Goal: Communication & Community: Answer question/provide support

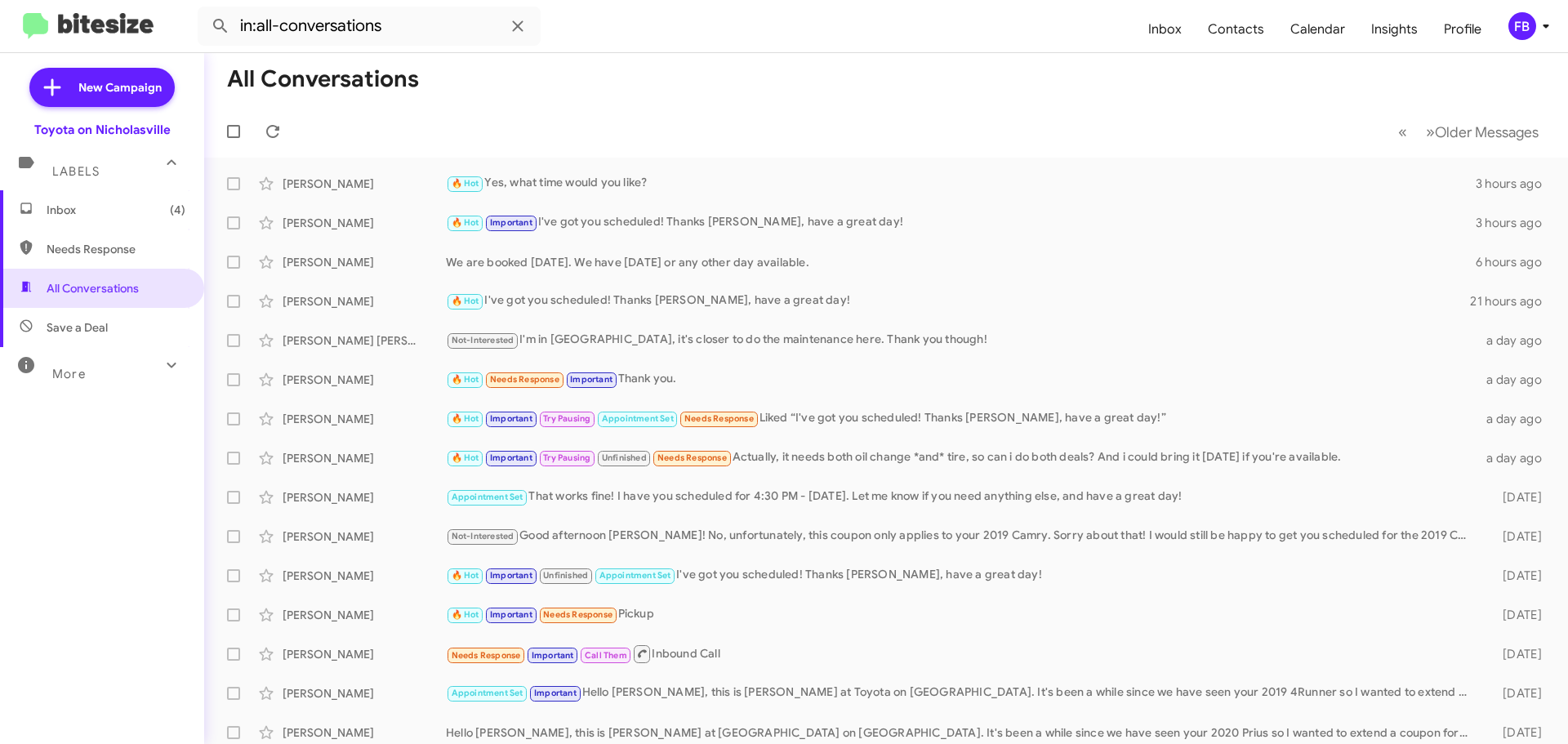
click at [71, 202] on span "Inbox (4)" at bounding box center [115, 209] width 138 height 16
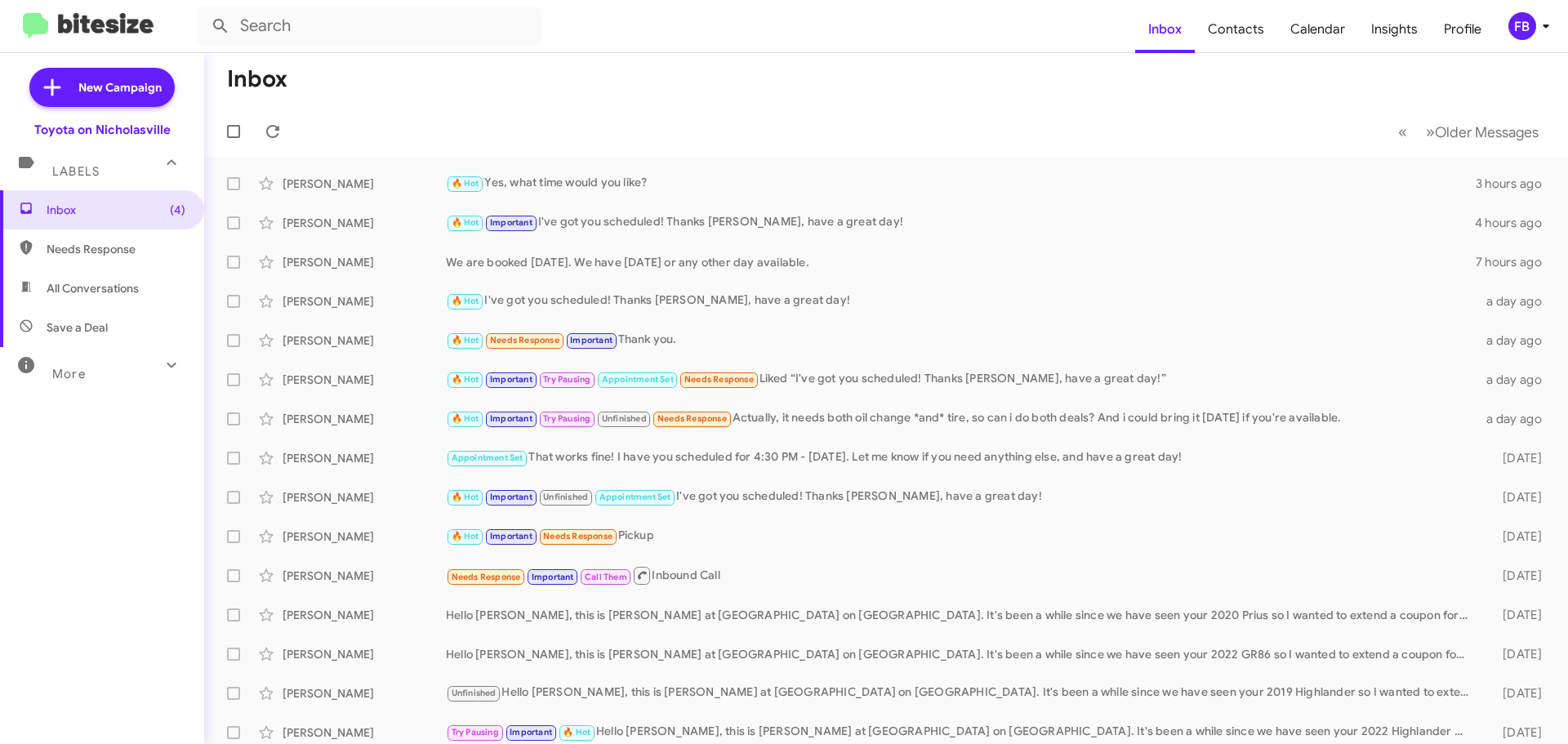
click at [73, 288] on span "All Conversations" at bounding box center [92, 288] width 92 height 16
type input "in:all-conversations"
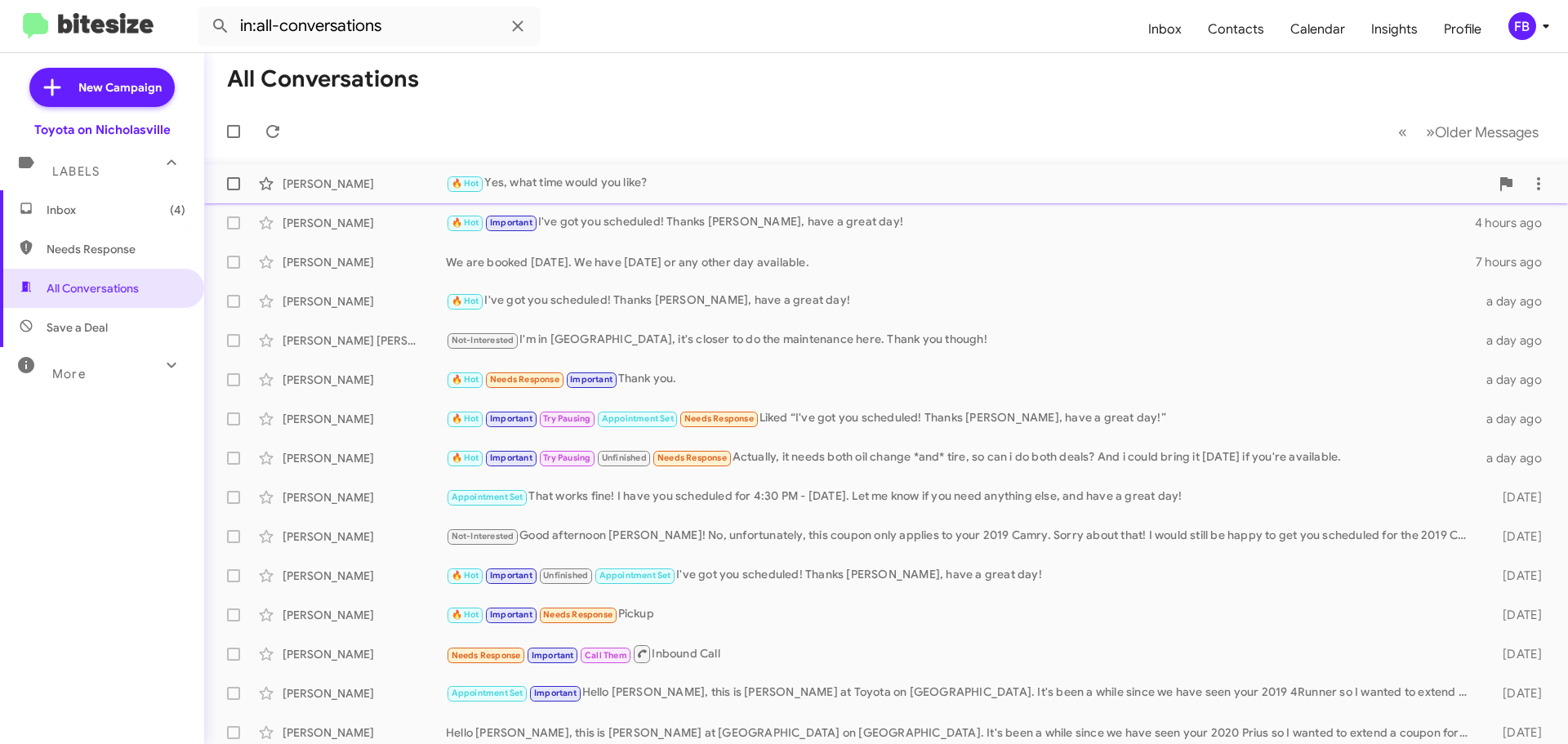
click at [618, 185] on div "🔥 Hot Yes, what time would you like?" at bounding box center [967, 184] width 1043 height 19
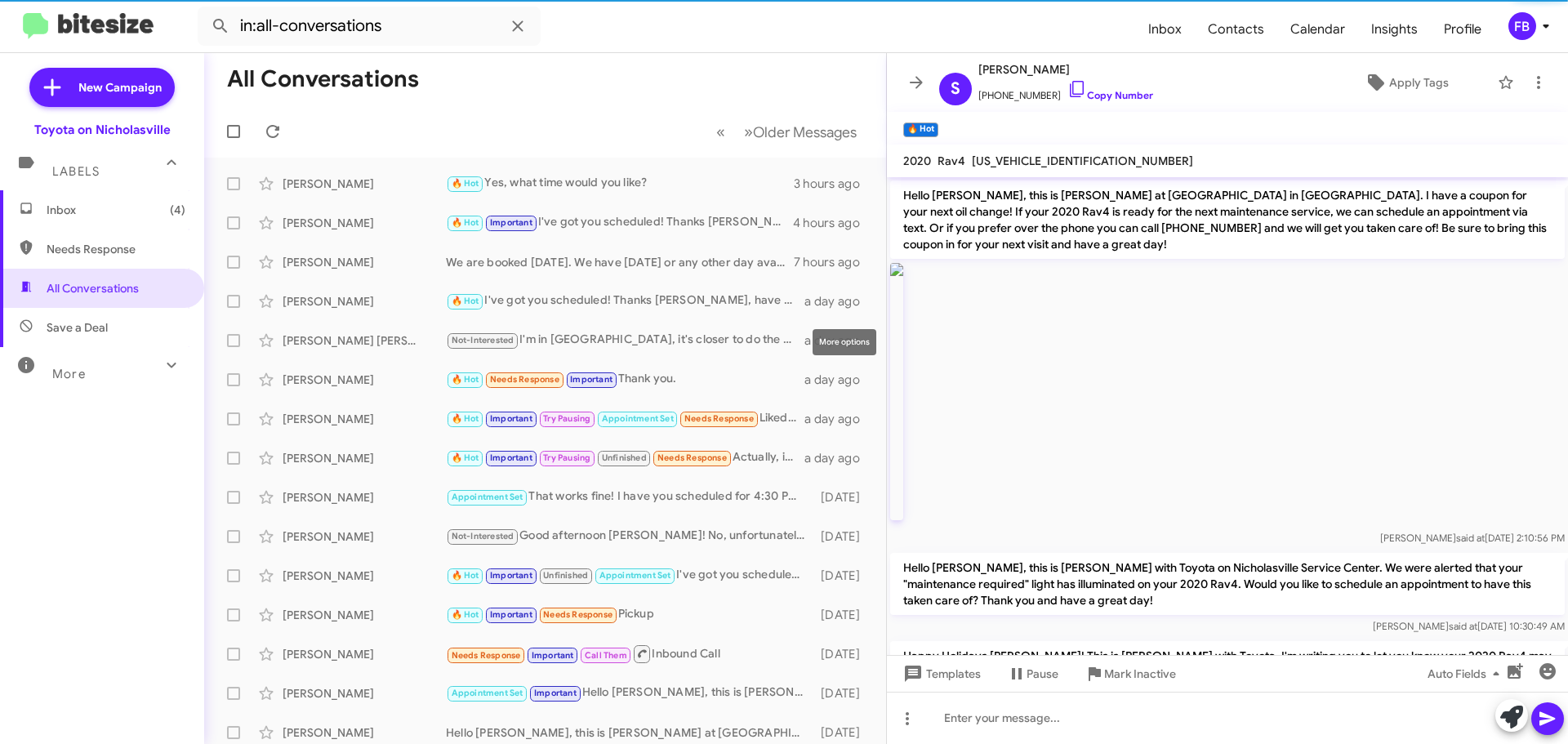
scroll to position [1434, 0]
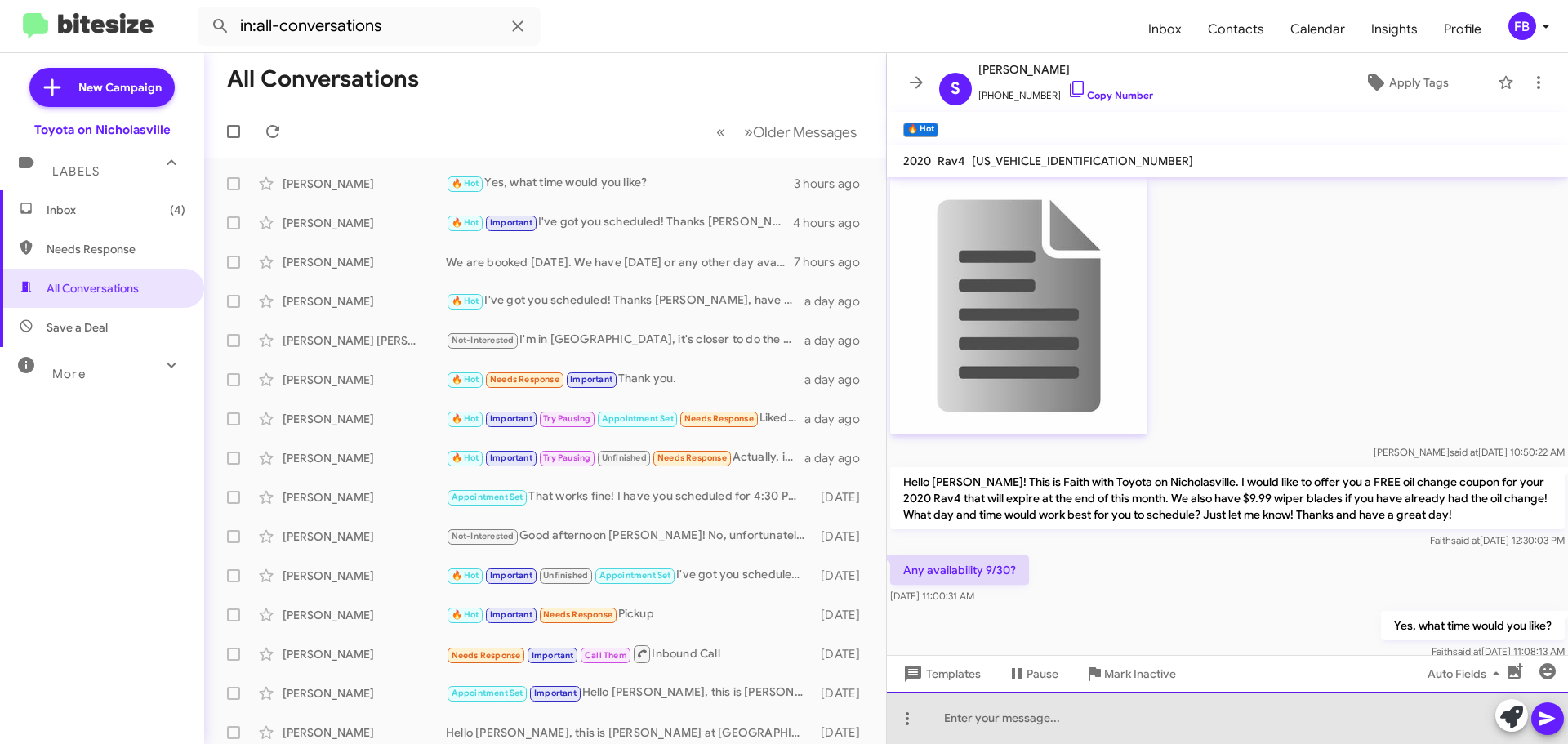
click at [983, 712] on div at bounding box center [1227, 717] width 681 height 52
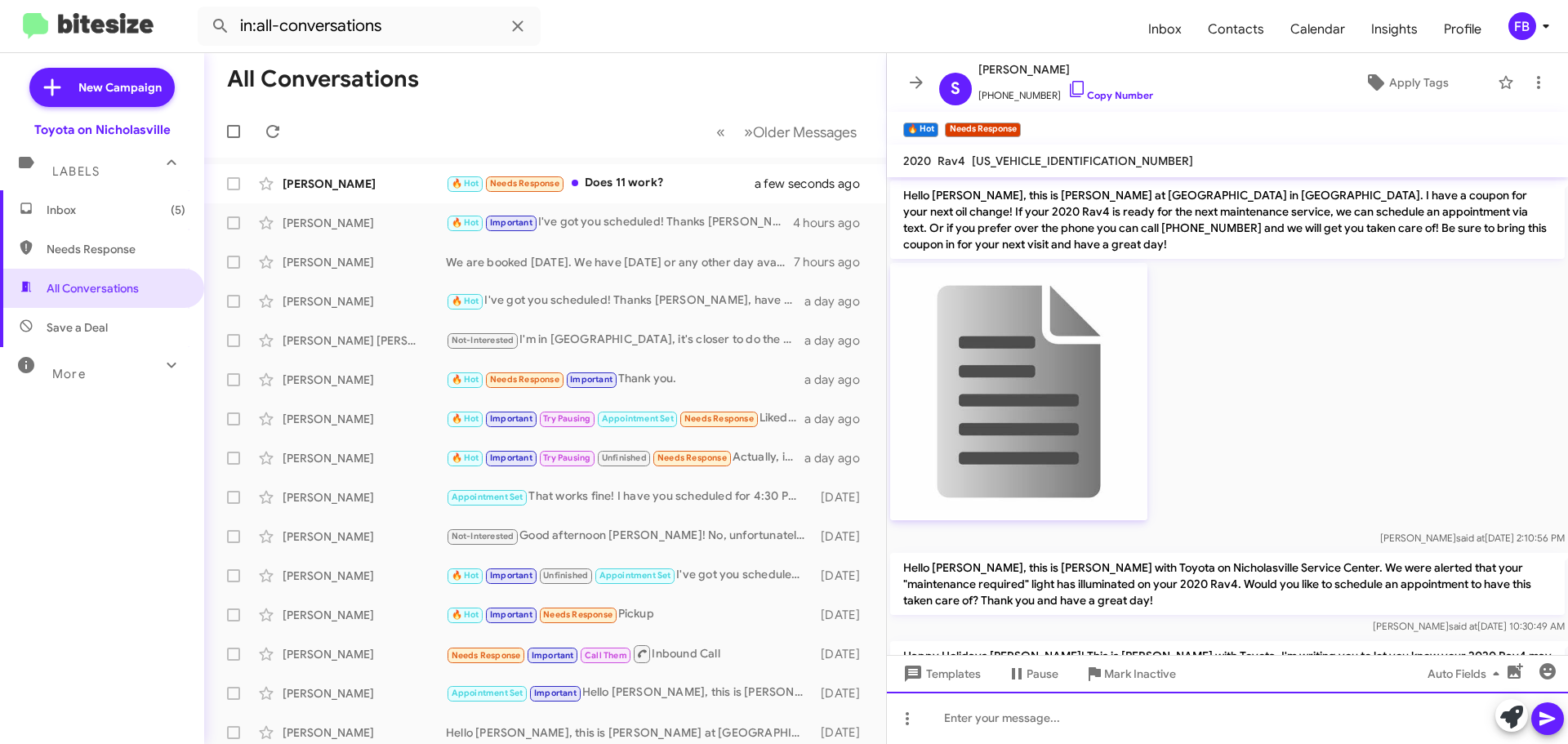
scroll to position [1586, 0]
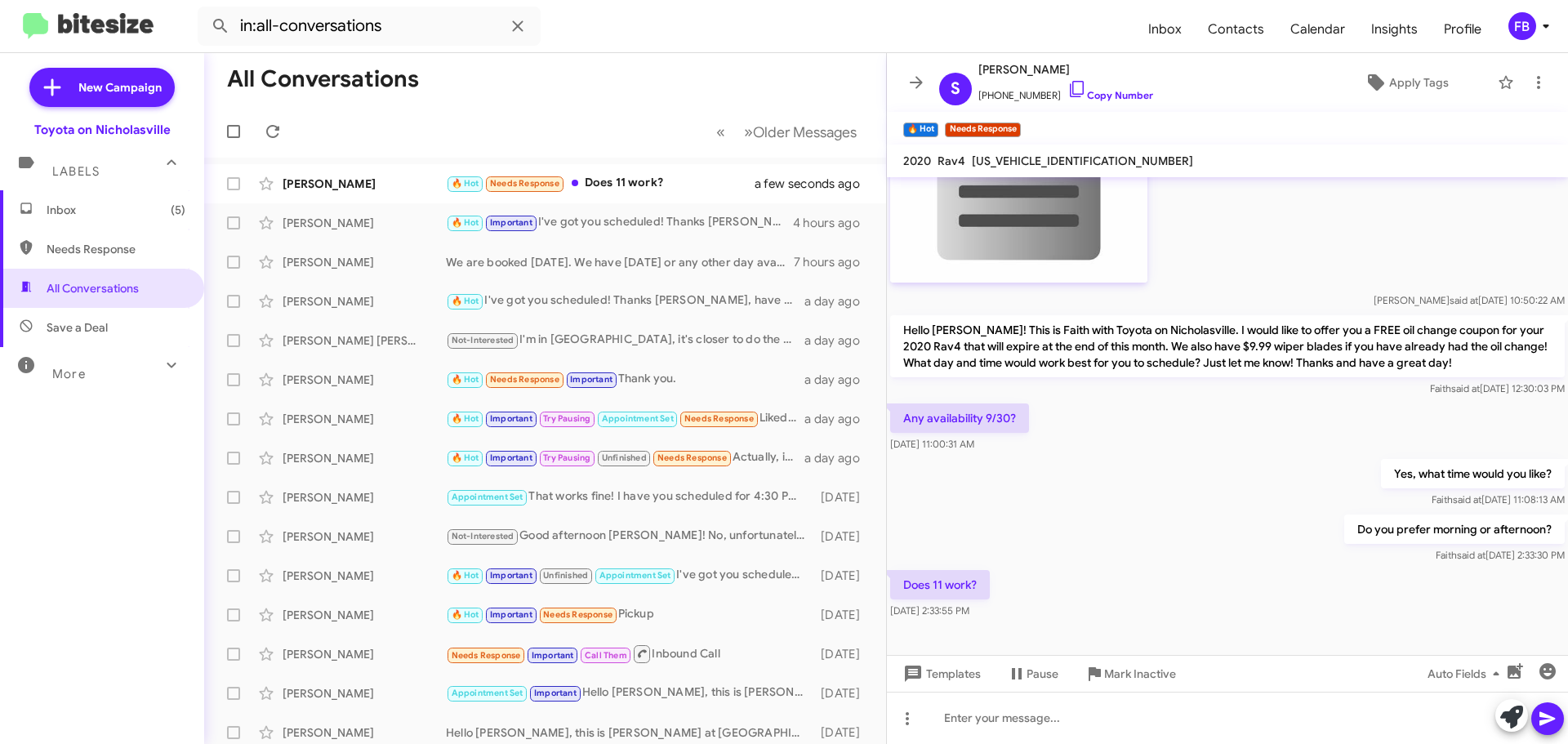
click at [1028, 164] on span "[US_VEHICLE_IDENTIFICATION_NUMBER]" at bounding box center [1082, 161] width 221 height 15
click at [1029, 164] on span "[US_VEHICLE_IDENTIFICATION_NUMBER]" at bounding box center [1082, 161] width 221 height 15
copy span "[US_VEHICLE_IDENTIFICATION_NUMBER]"
click at [933, 673] on span "Templates" at bounding box center [940, 673] width 81 height 29
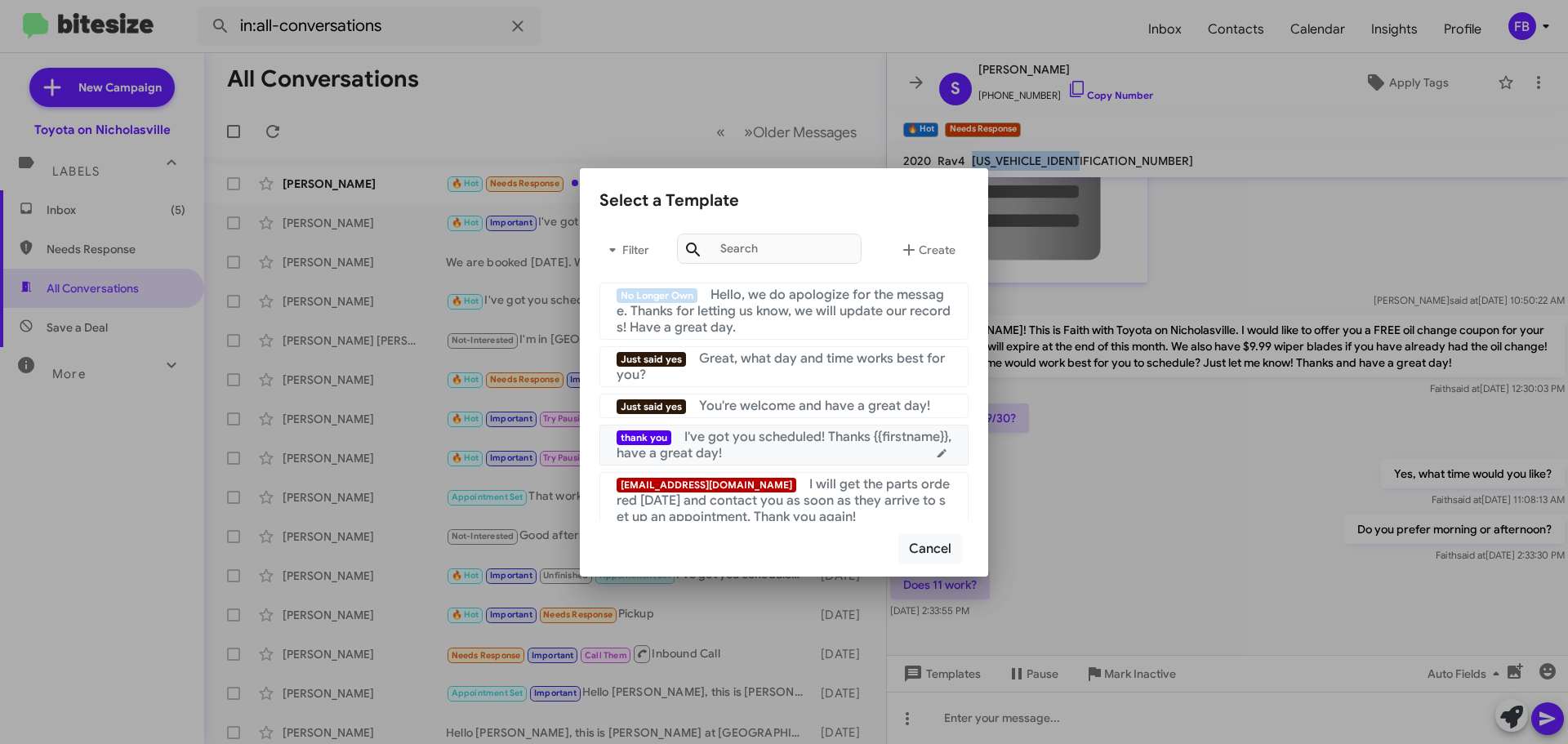
click at [779, 442] on span "I've got you scheduled! Thanks {{firstname}}, have a great day!" at bounding box center [784, 445] width 335 height 32
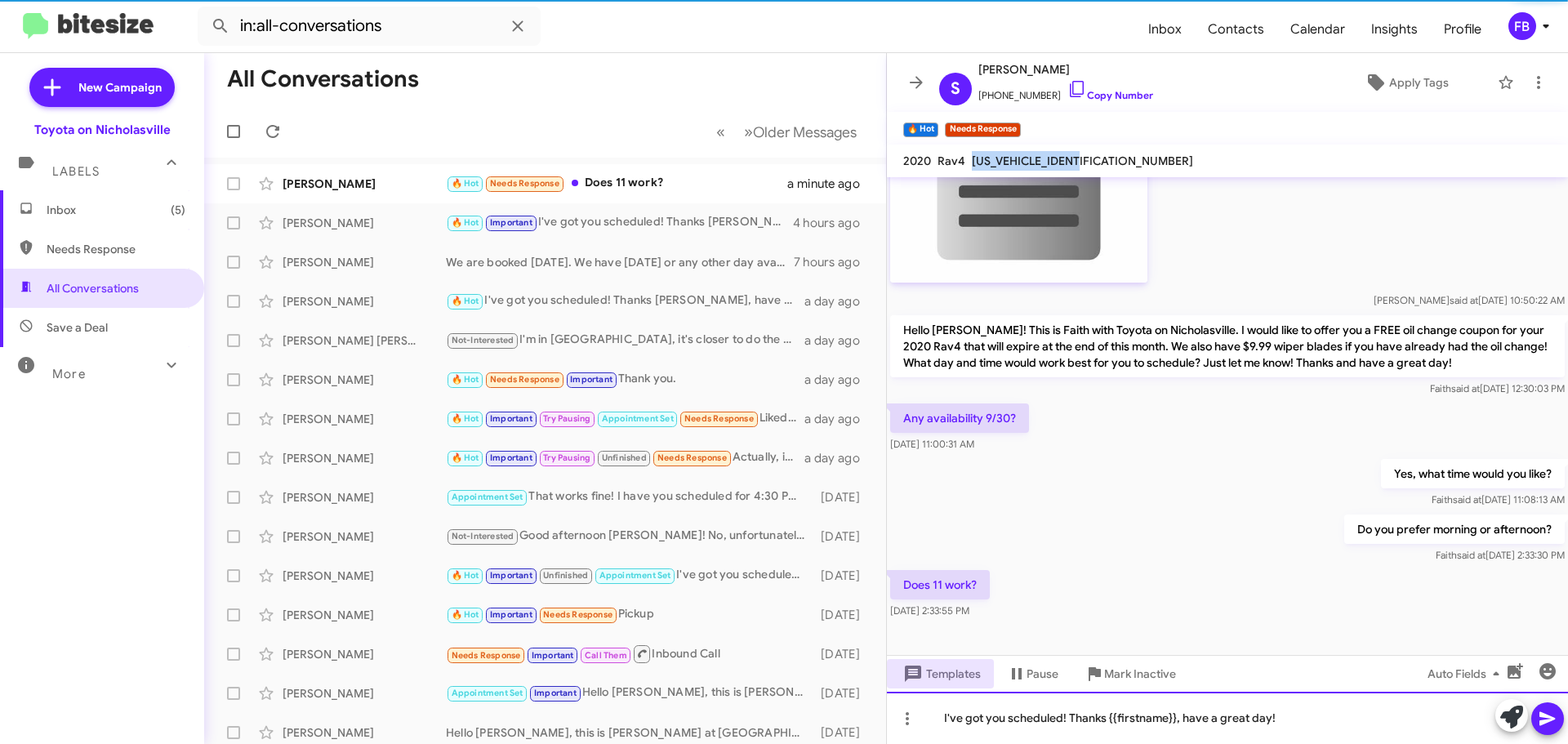
click at [939, 718] on div "I've got you scheduled! Thanks {{firstname}}, have a great day!" at bounding box center [1227, 717] width 681 height 52
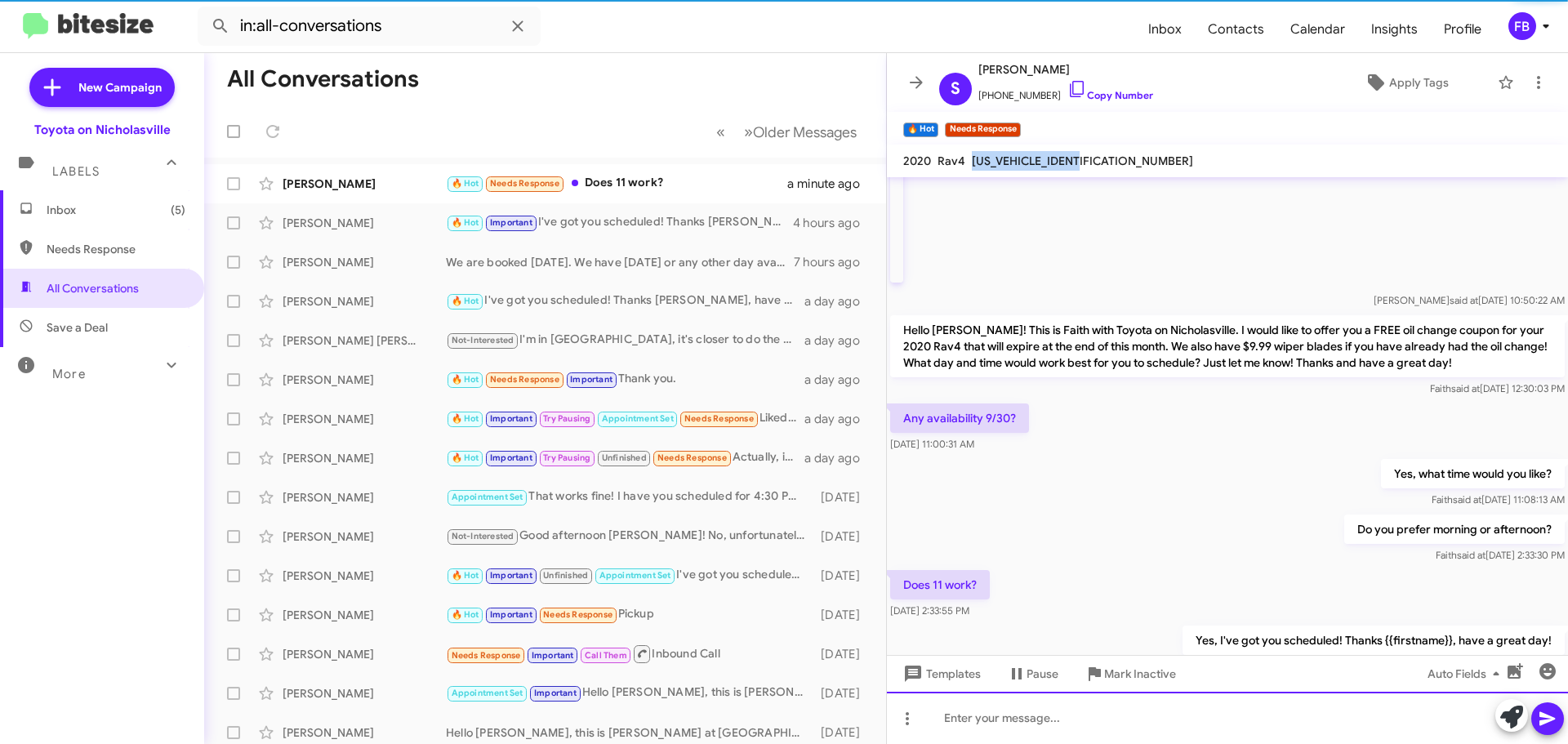
scroll to position [0, 0]
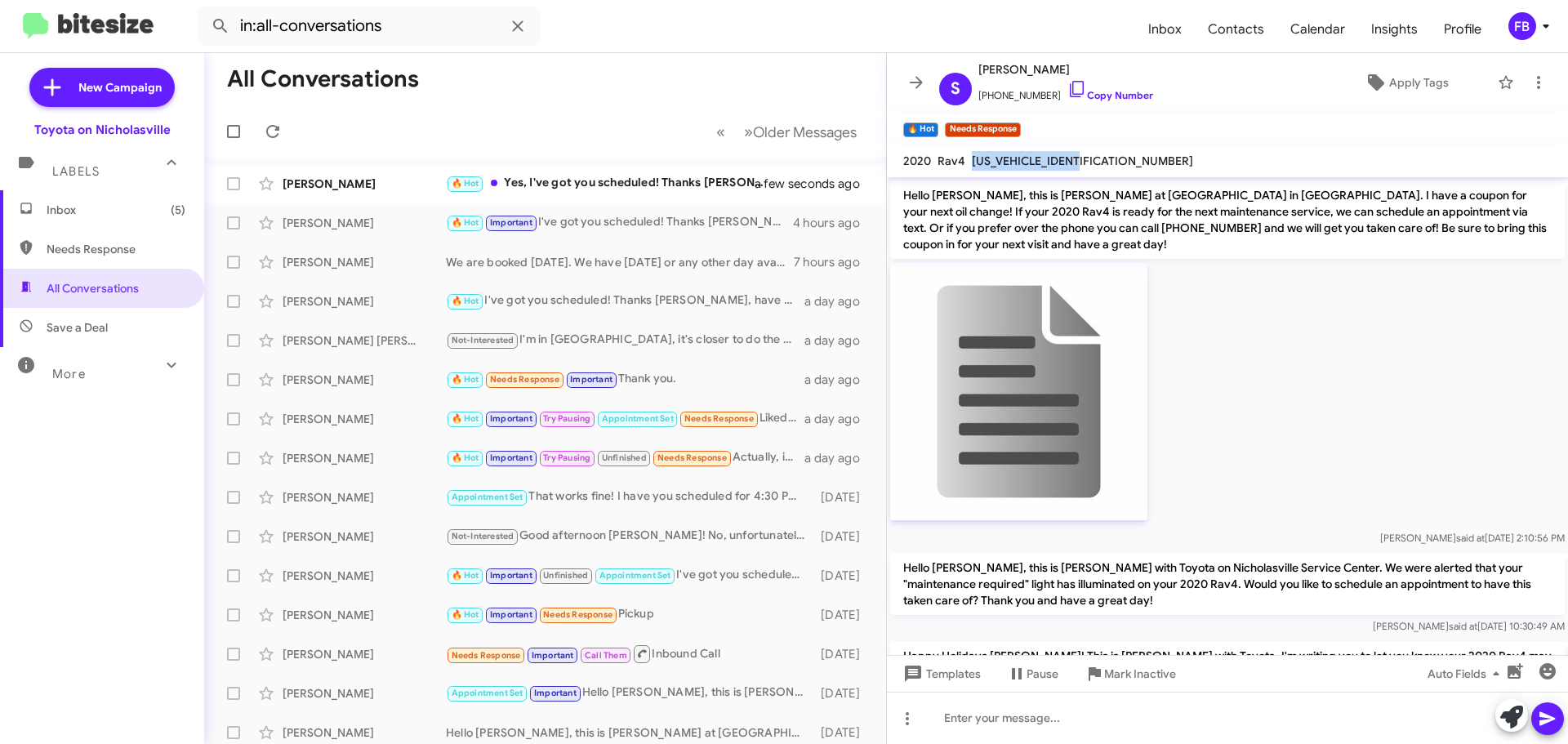
click at [1012, 158] on span "[US_VEHICLE_IDENTIFICATION_NUMBER]" at bounding box center [1082, 161] width 221 height 15
copy span "[US_VEHICLE_IDENTIFICATION_NUMBER]"
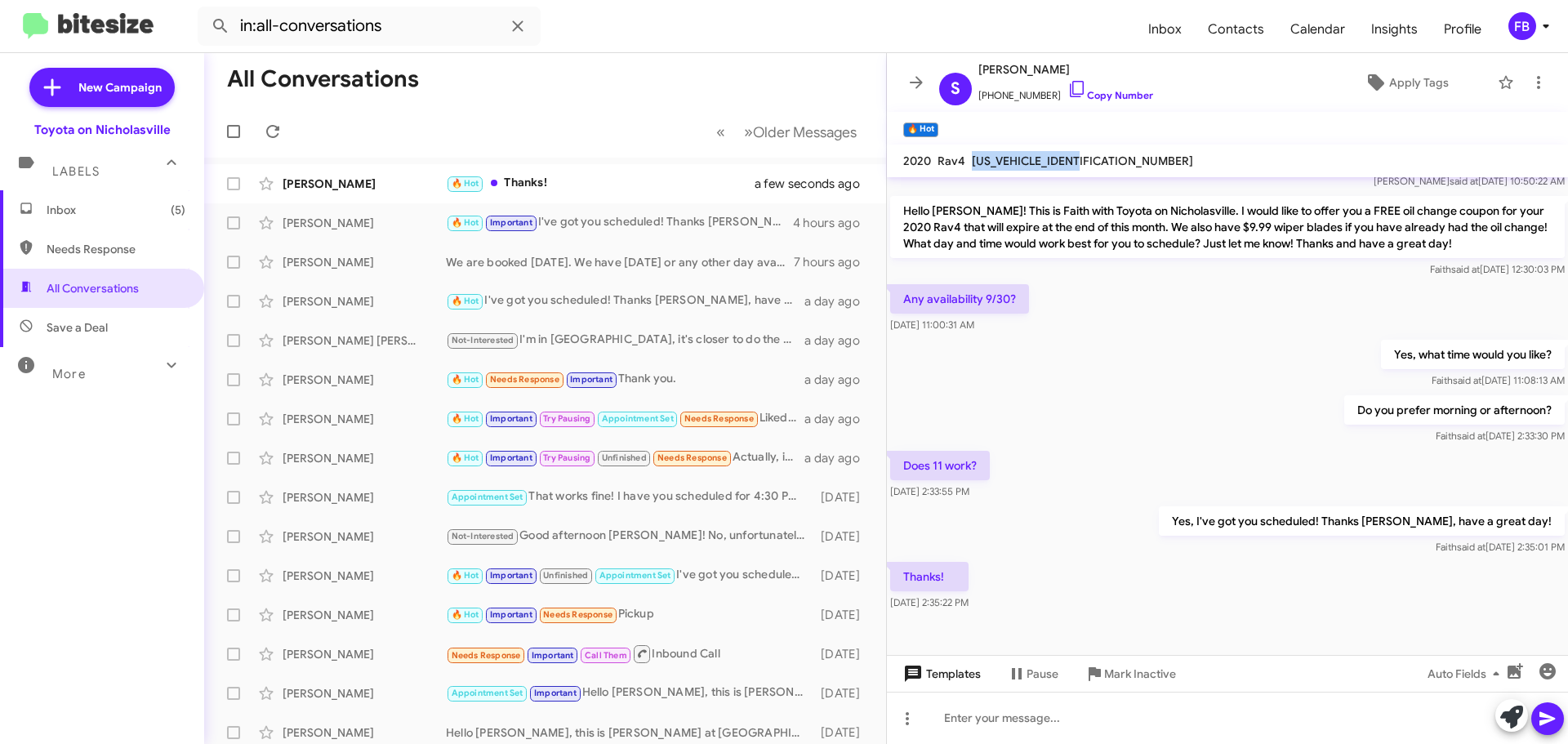
click at [948, 671] on span "Templates" at bounding box center [940, 673] width 81 height 29
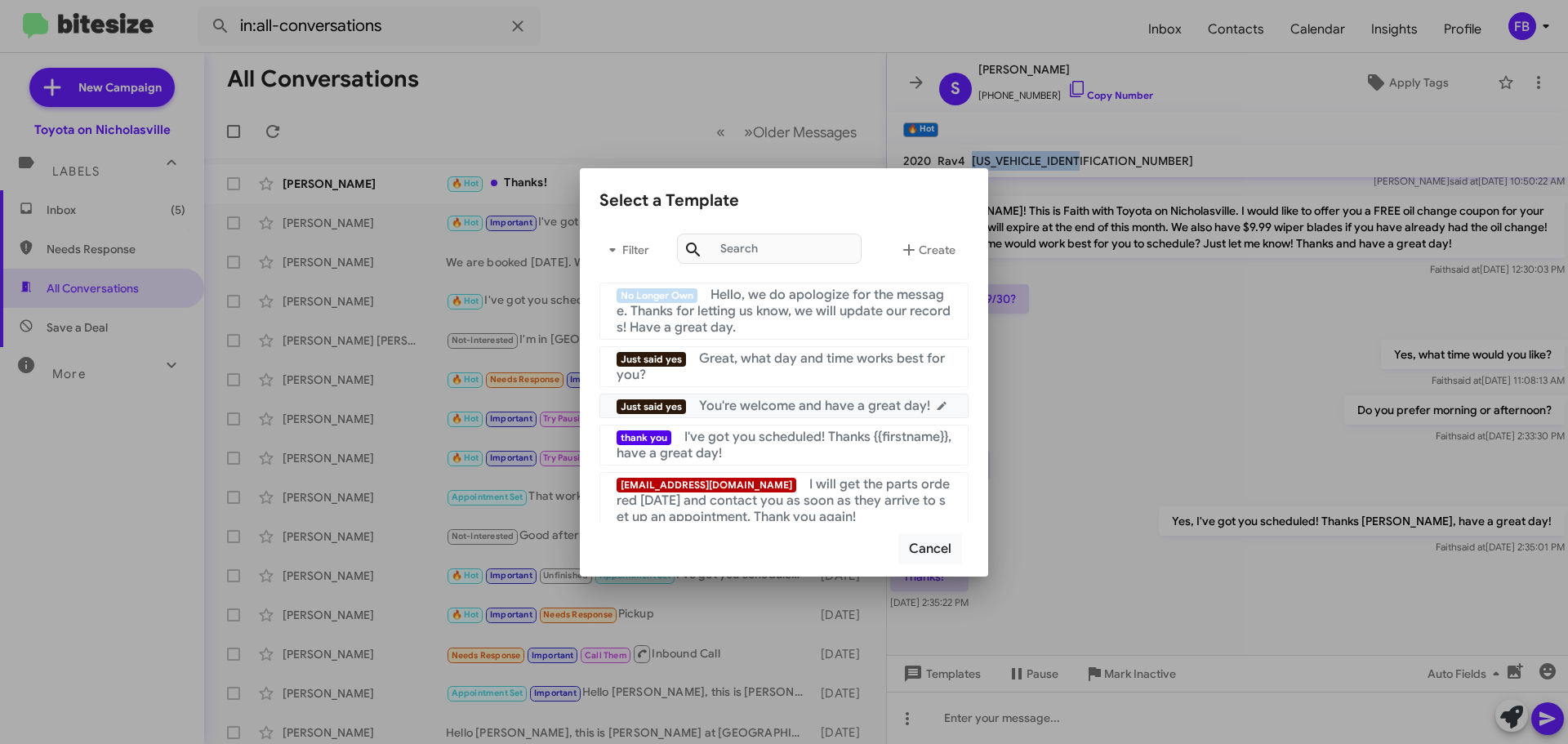
drag, startPoint x: 805, startPoint y: 403, endPoint x: 903, endPoint y: 483, distance: 126.5
click at [804, 403] on span "You're welcome and have a great day!" at bounding box center [814, 405] width 231 height 16
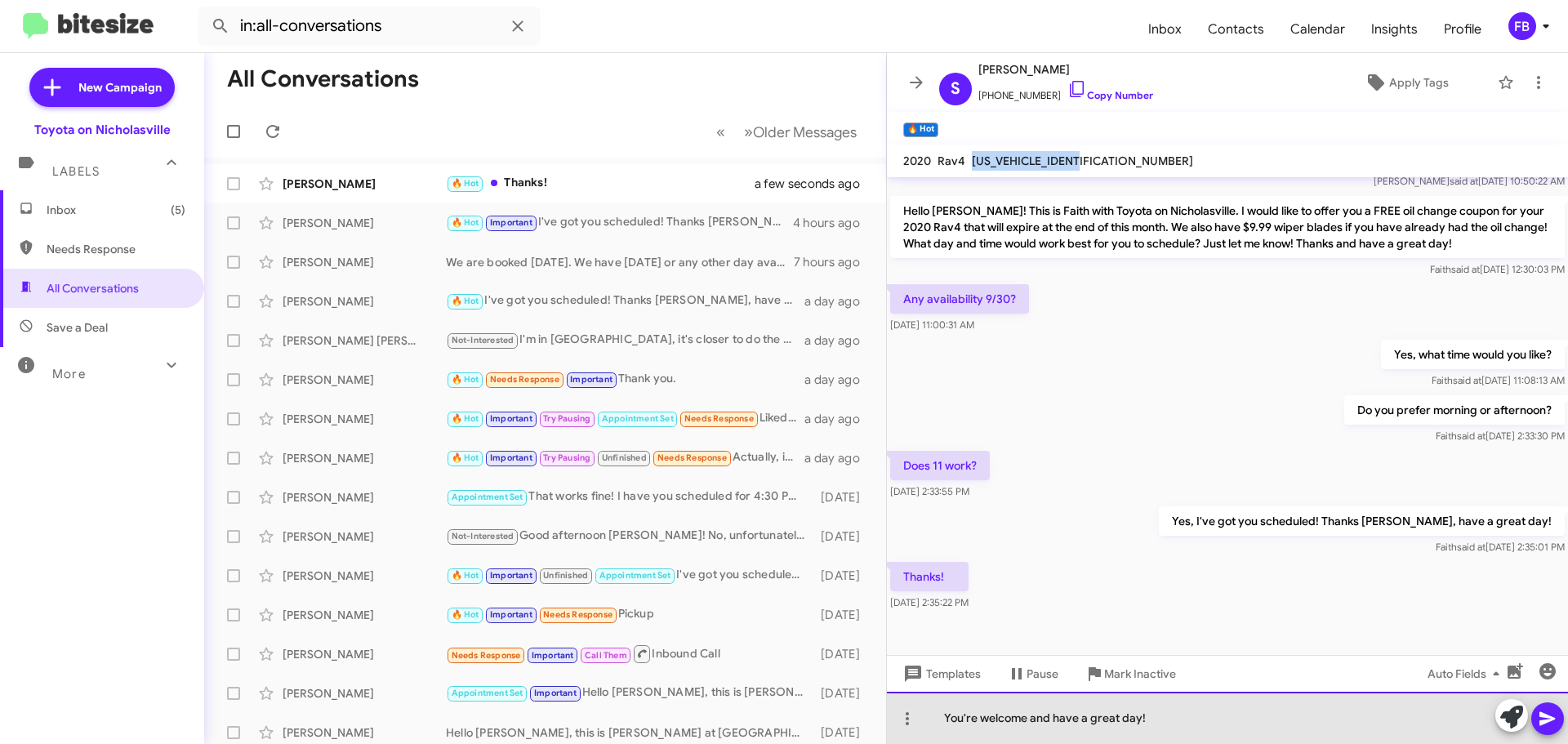
drag, startPoint x: 1138, startPoint y: 717, endPoint x: 1023, endPoint y: 721, distance: 115.1
click at [1023, 721] on div "You're welcome and have a great day!" at bounding box center [1227, 717] width 681 height 52
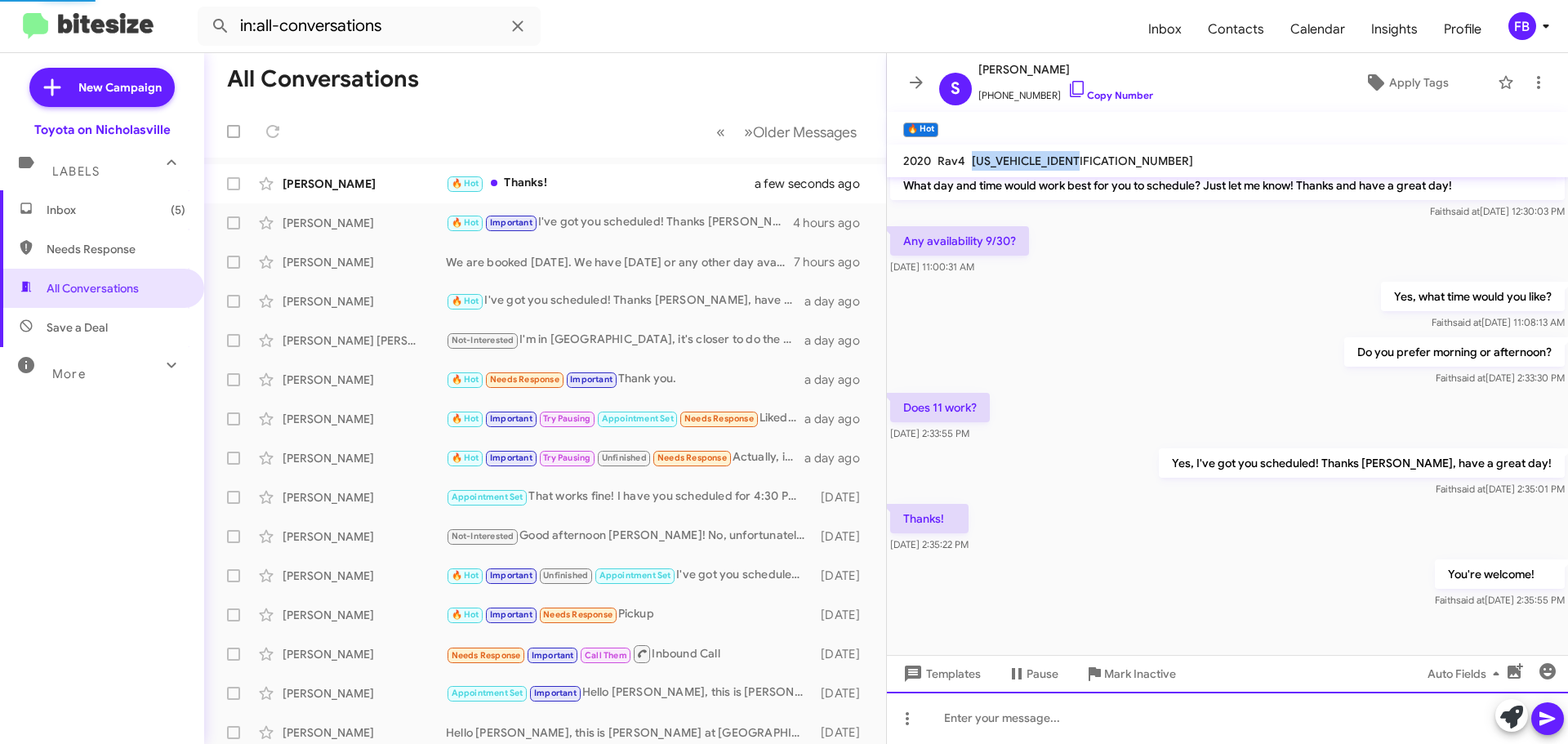
scroll to position [1765, 0]
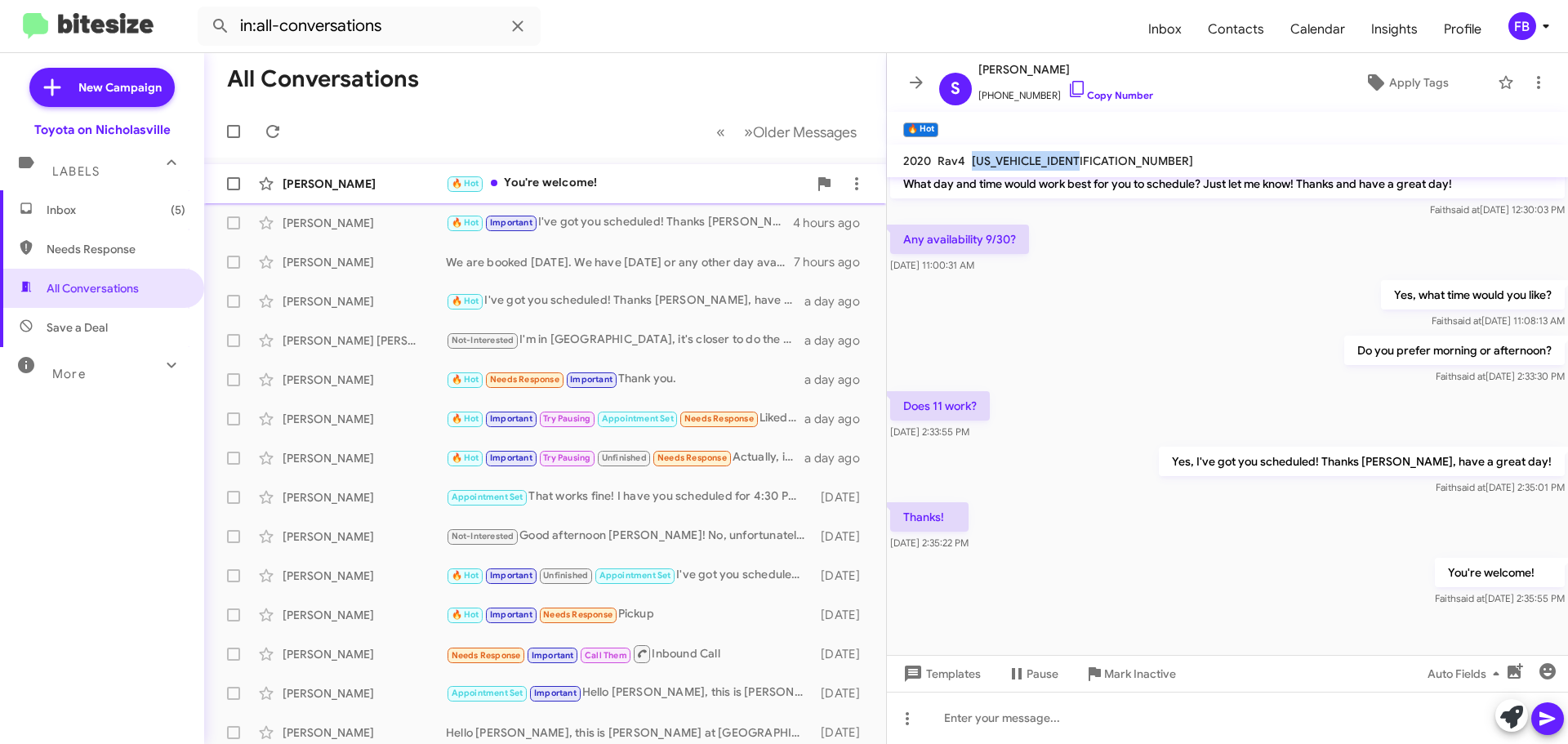
click at [613, 185] on div "🔥 Hot You're welcome!" at bounding box center [626, 184] width 361 height 19
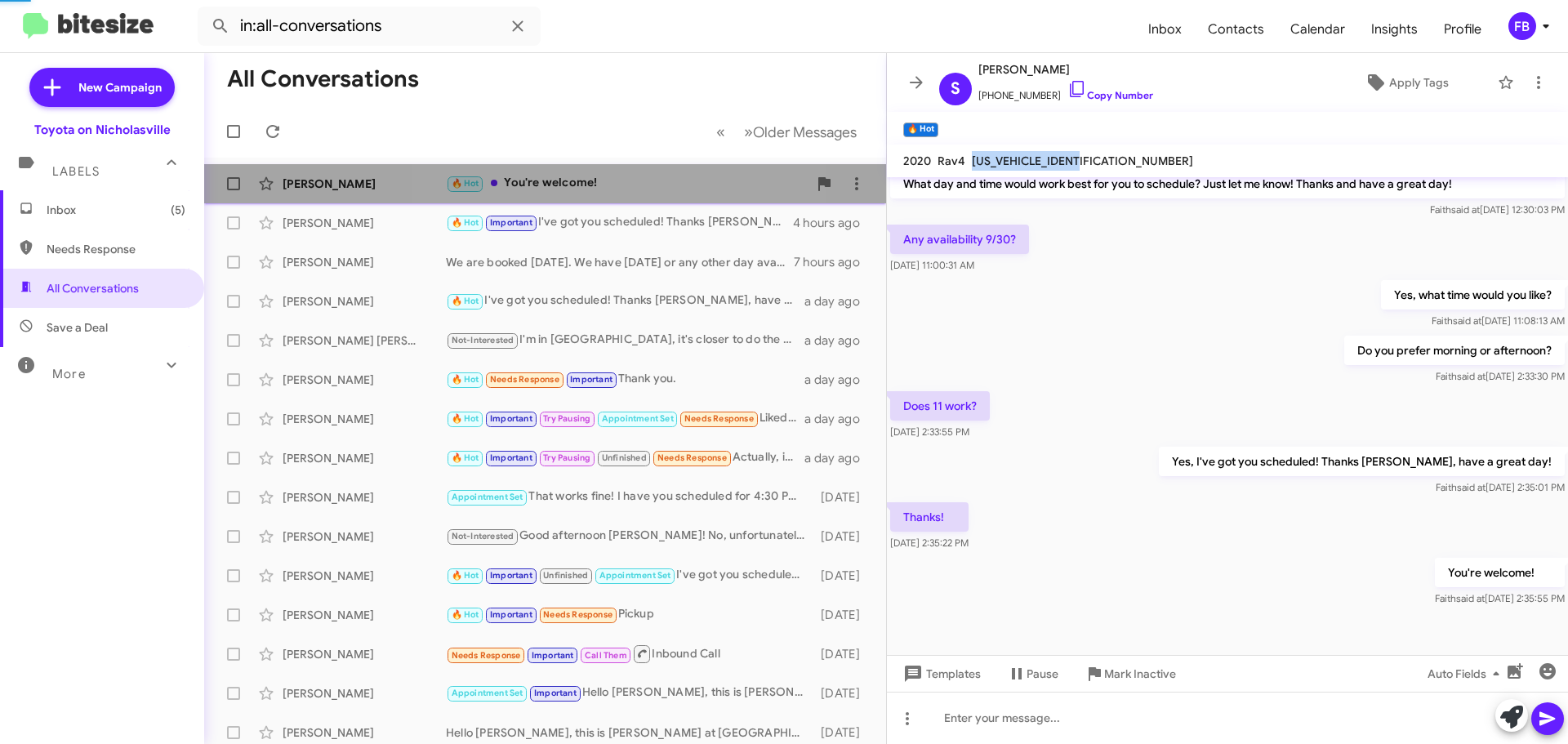
click at [612, 186] on div "🔥 Hot You're welcome!" at bounding box center [626, 184] width 361 height 19
click at [611, 186] on div "🔥 Hot You're welcome!" at bounding box center [626, 184] width 361 height 19
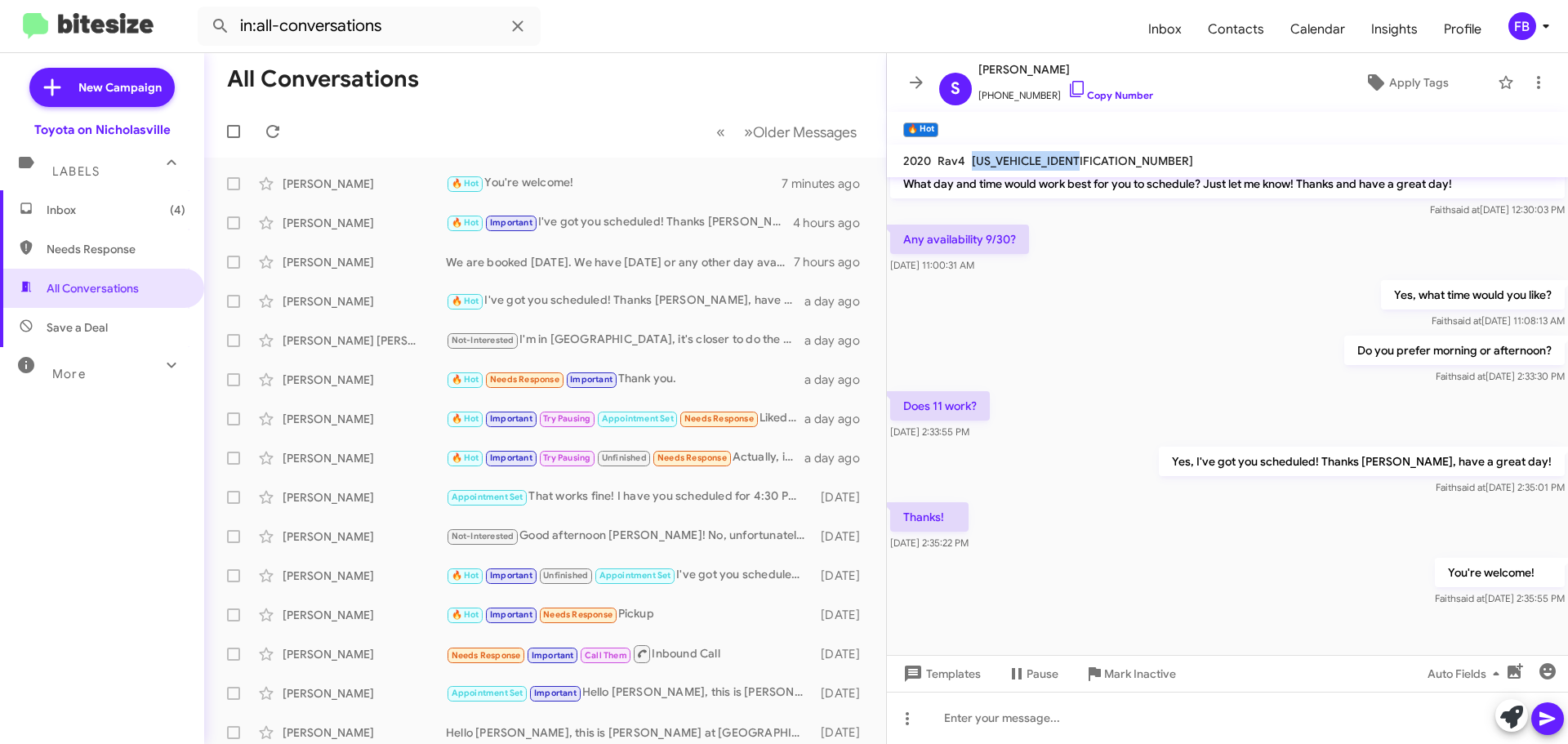
click at [135, 218] on span "Inbox (4)" at bounding box center [102, 210] width 204 height 39
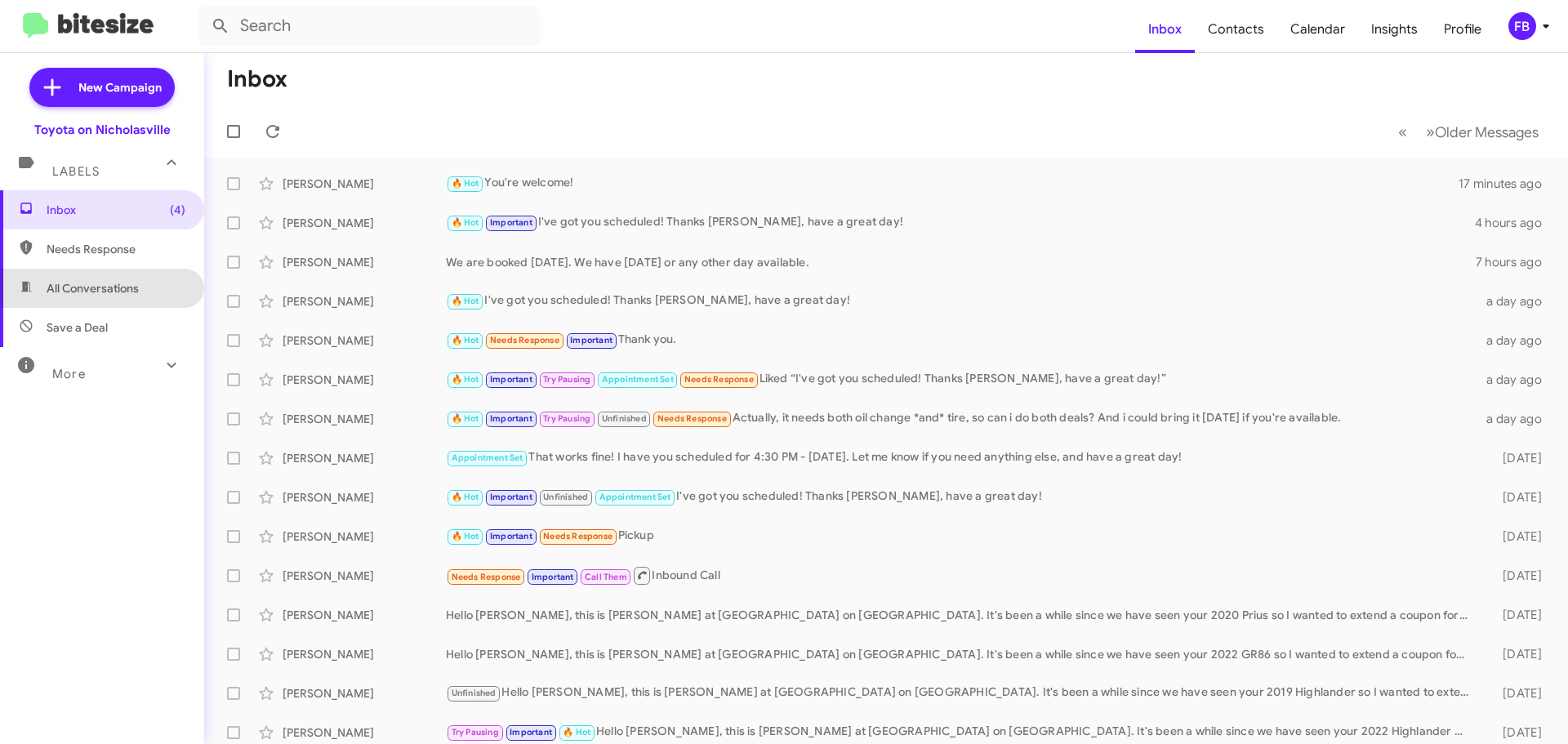
drag, startPoint x: 151, startPoint y: 289, endPoint x: 159, endPoint y: 284, distance: 9.4
click at [152, 288] on span "All Conversations" at bounding box center [102, 288] width 204 height 39
type input "in:all-conversations"
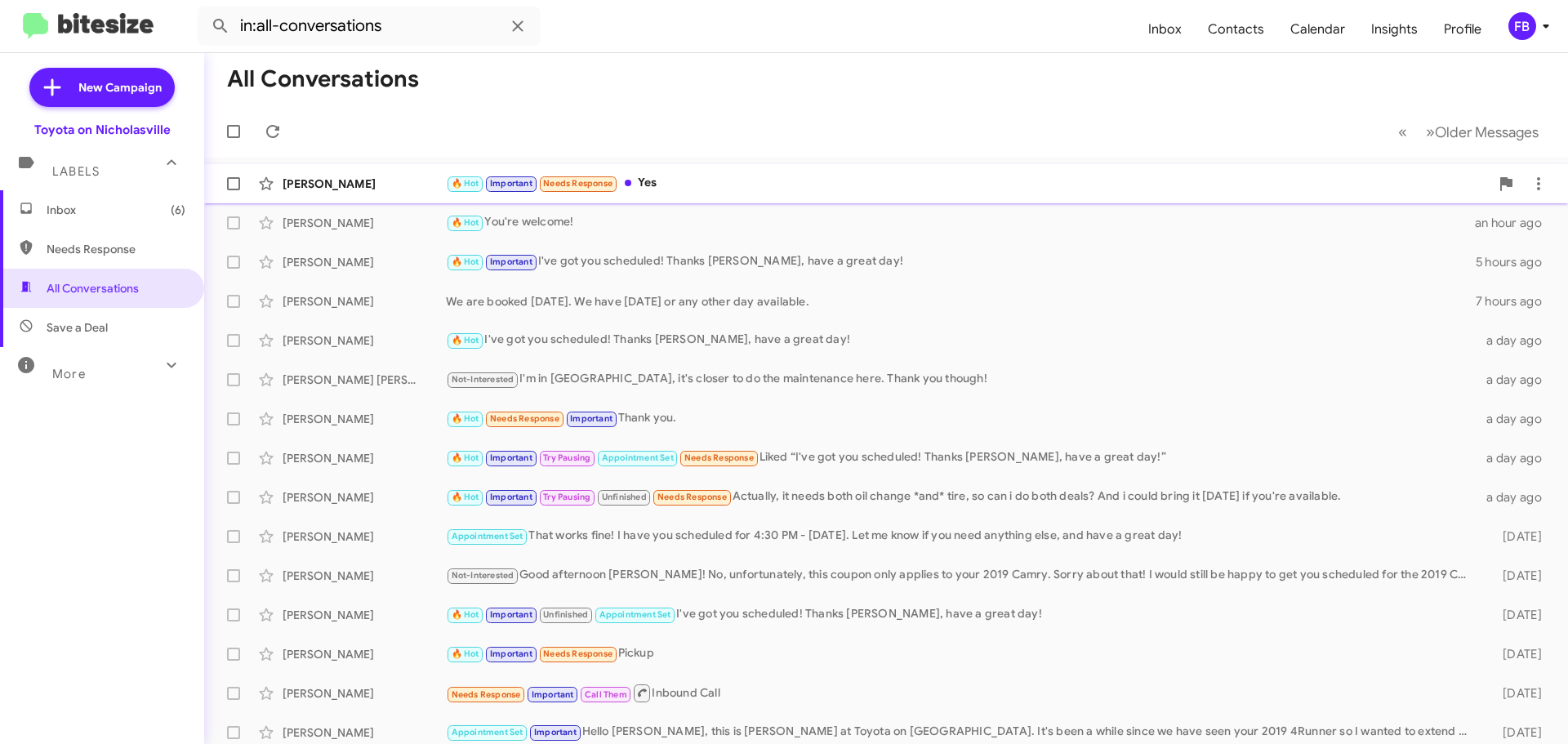
click at [853, 175] on div "🔥 Hot Important Needs Response Yes" at bounding box center [967, 184] width 1043 height 19
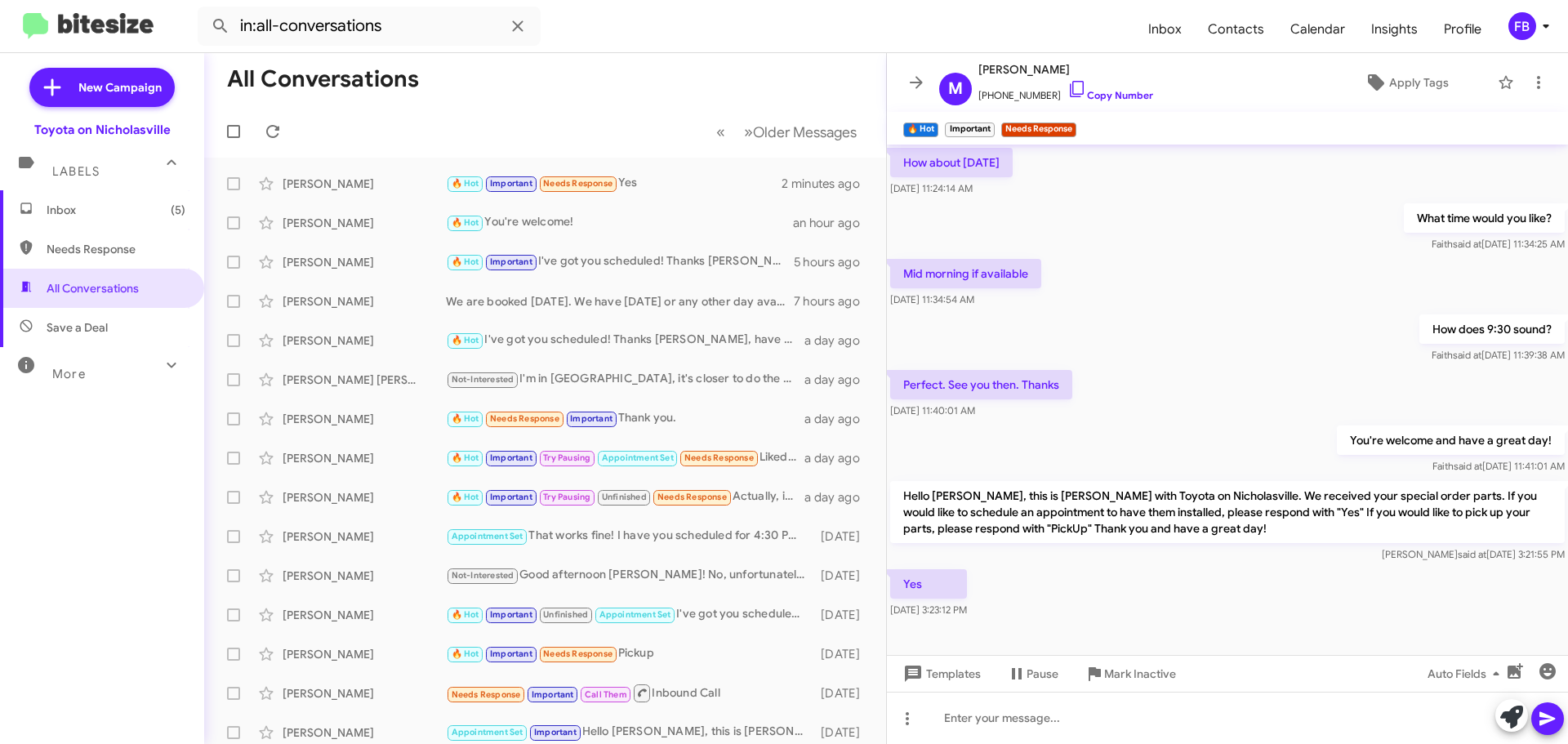
scroll to position [303, 0]
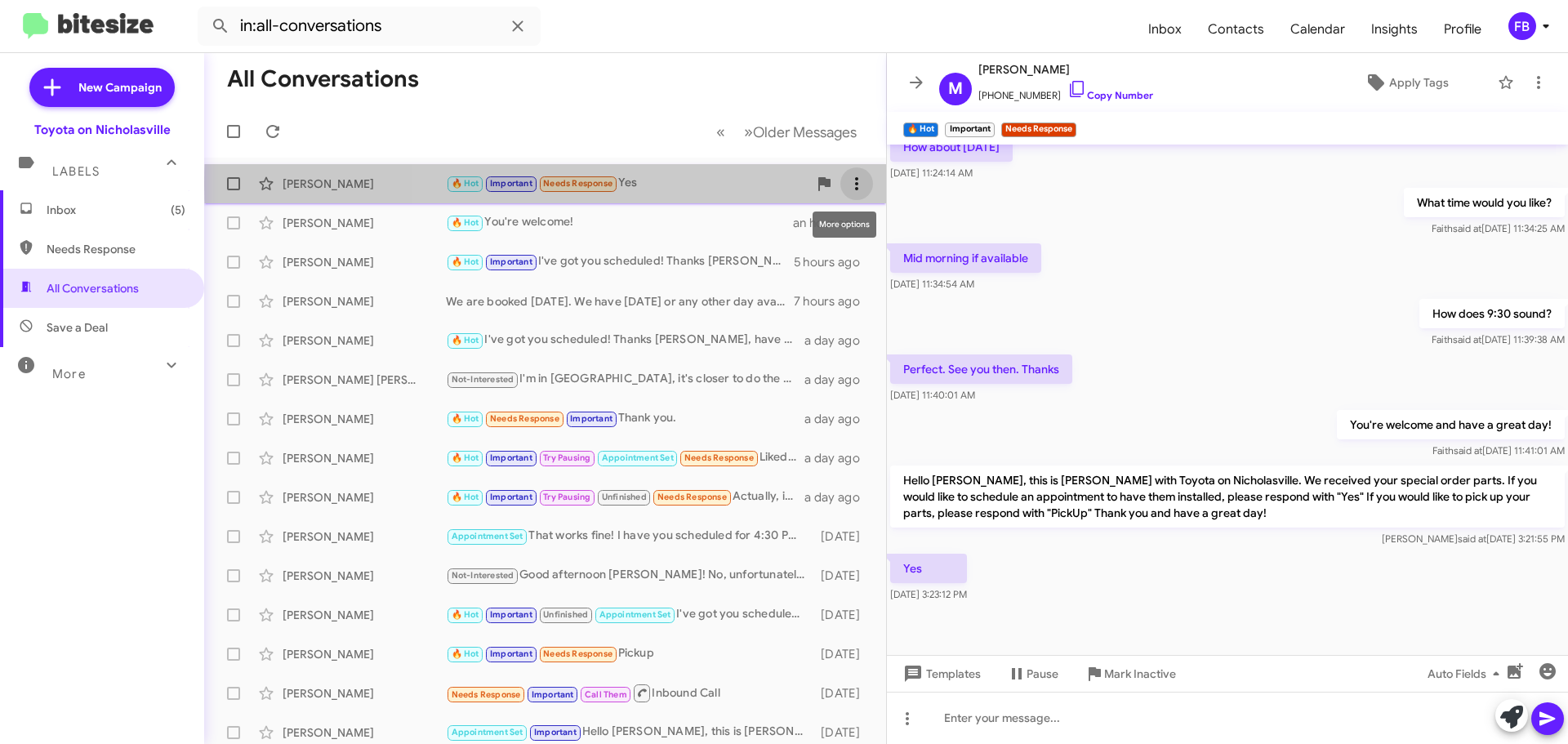
click at [851, 185] on icon at bounding box center [856, 184] width 20 height 20
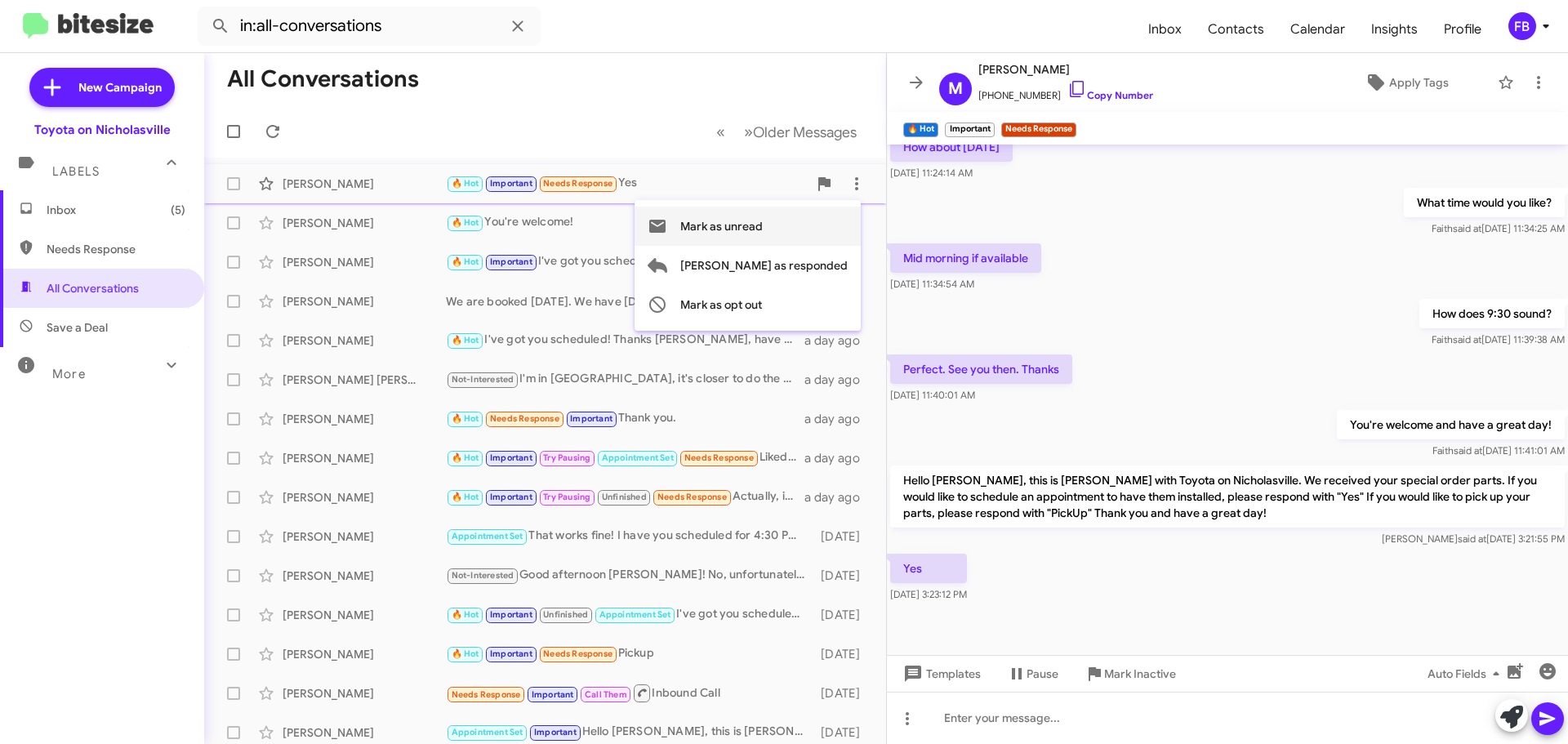
click at [763, 234] on span "Mark as unread" at bounding box center [721, 226] width 83 height 39
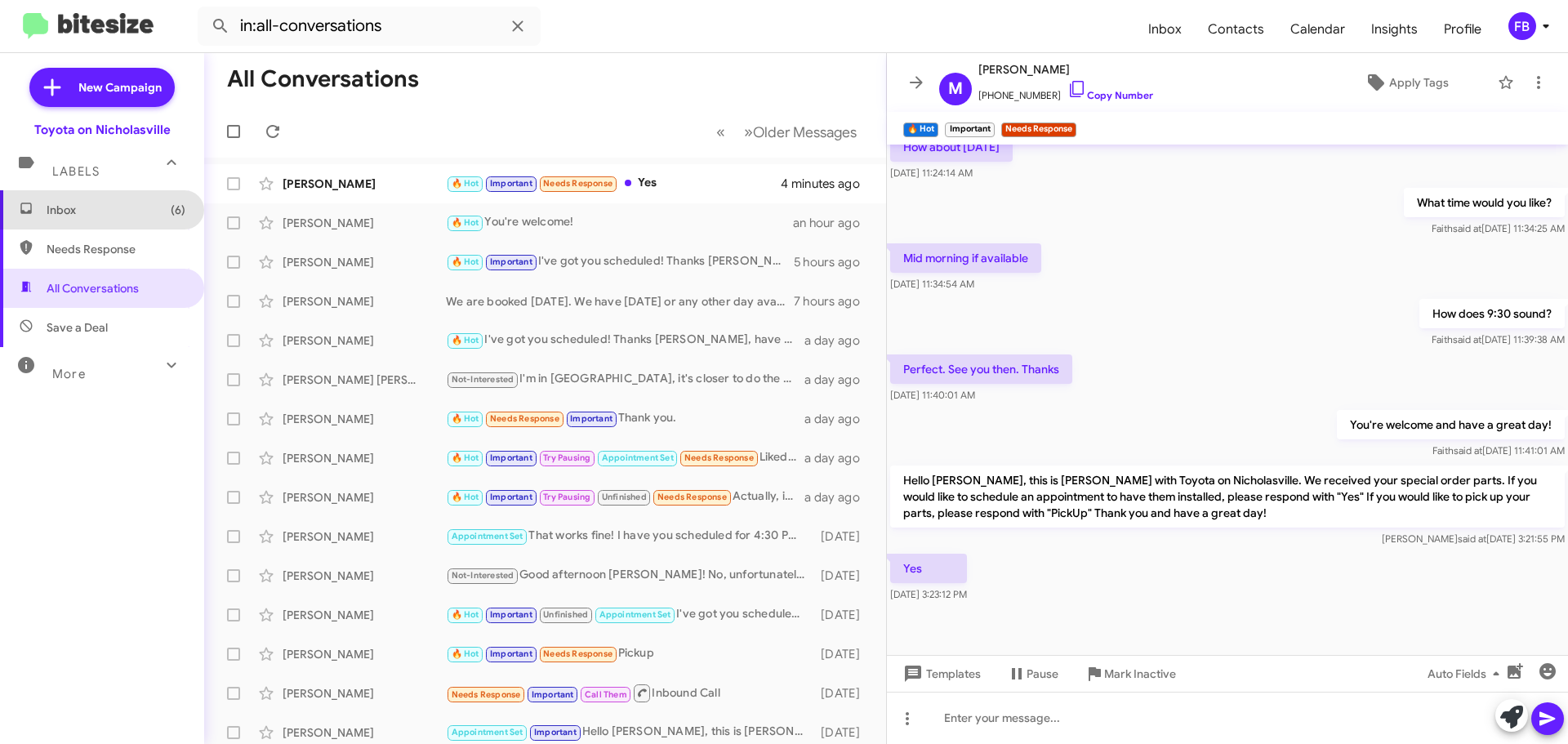
click at [151, 210] on span "Inbox (6)" at bounding box center [115, 209] width 138 height 16
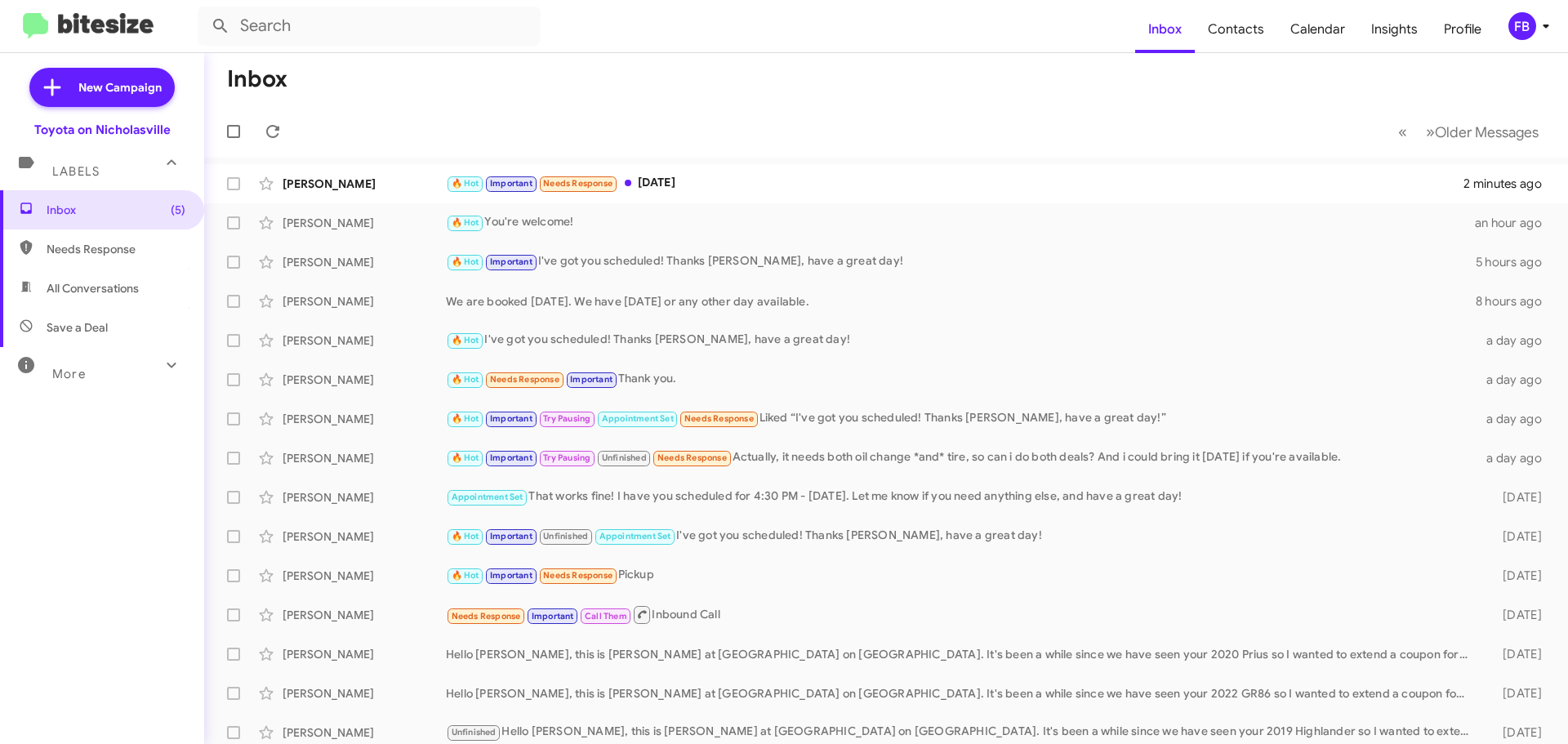
click at [100, 290] on span "All Conversations" at bounding box center [92, 288] width 92 height 16
type input "in:all-conversations"
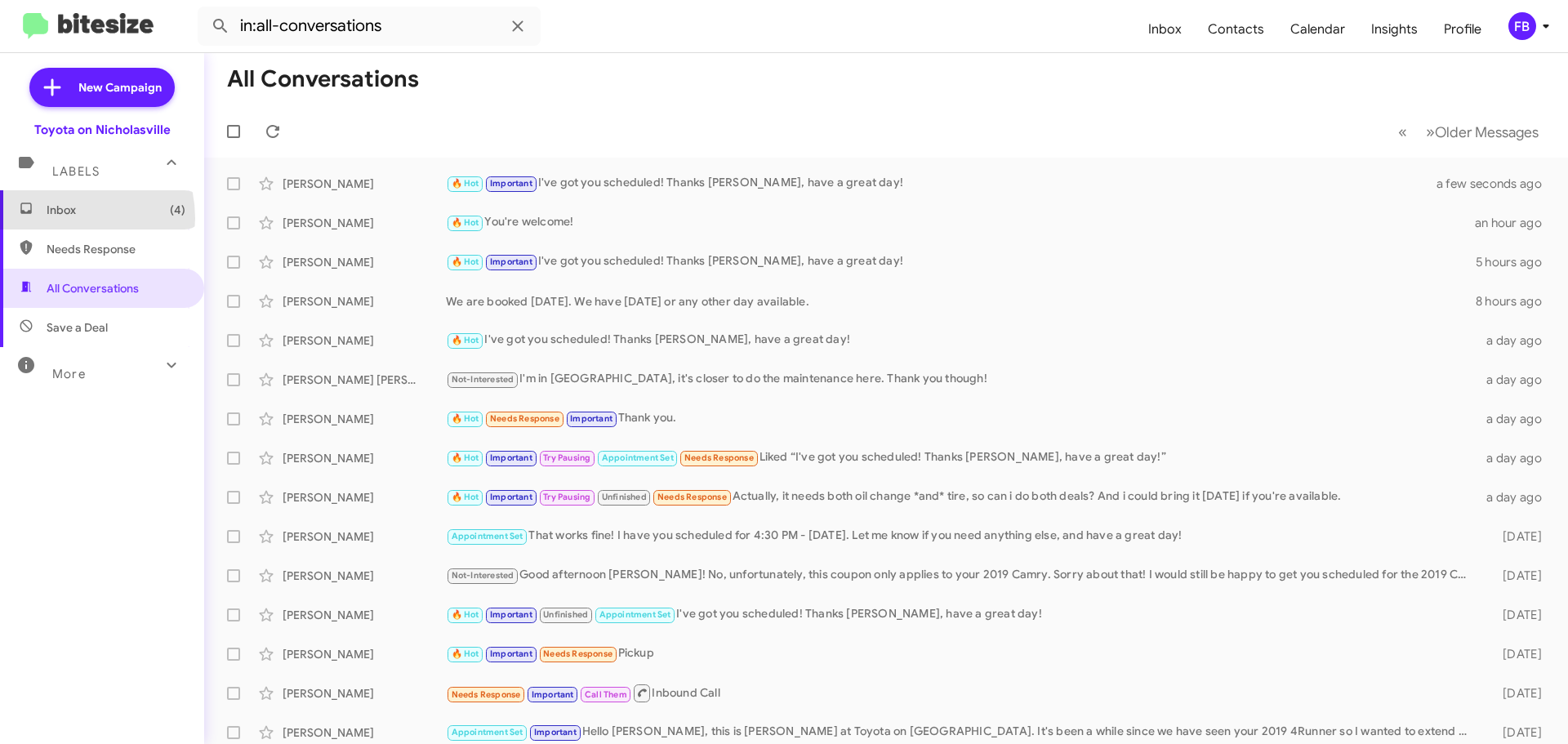
click at [67, 218] on span "Inbox (4)" at bounding box center [102, 210] width 204 height 39
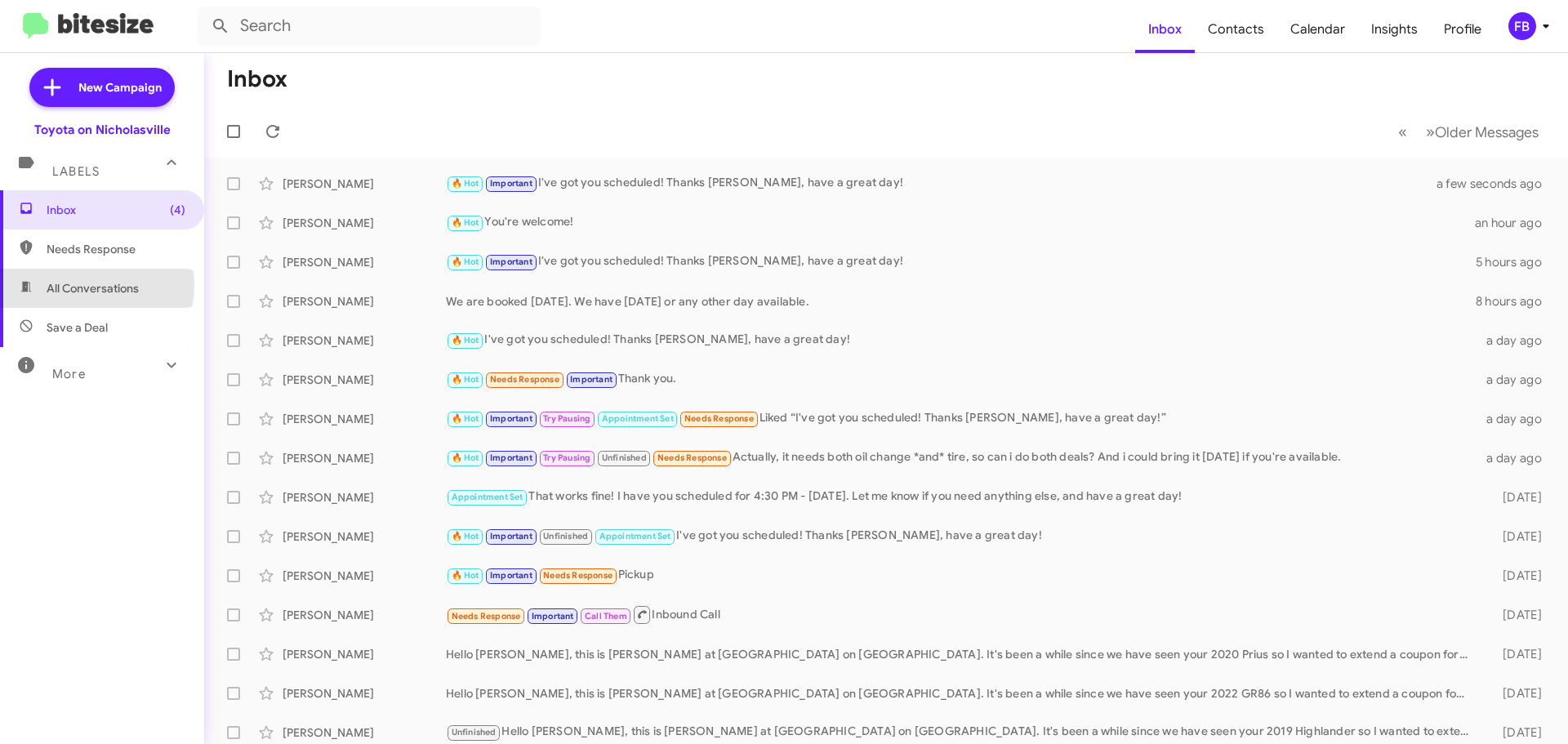
click at [91, 285] on span "All Conversations" at bounding box center [92, 288] width 92 height 16
type input "in:all-conversations"
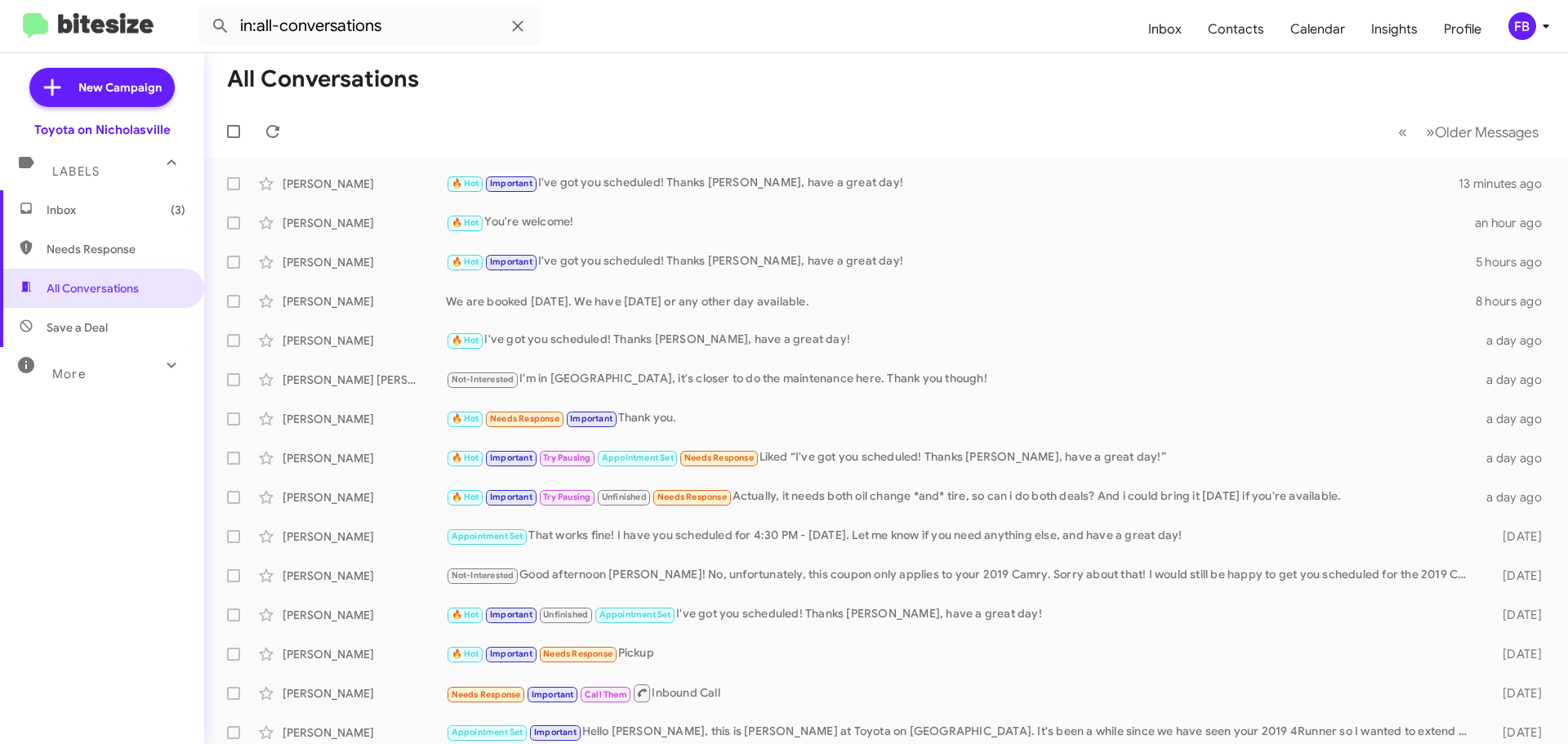
click at [85, 213] on span "Inbox (3)" at bounding box center [115, 209] width 138 height 16
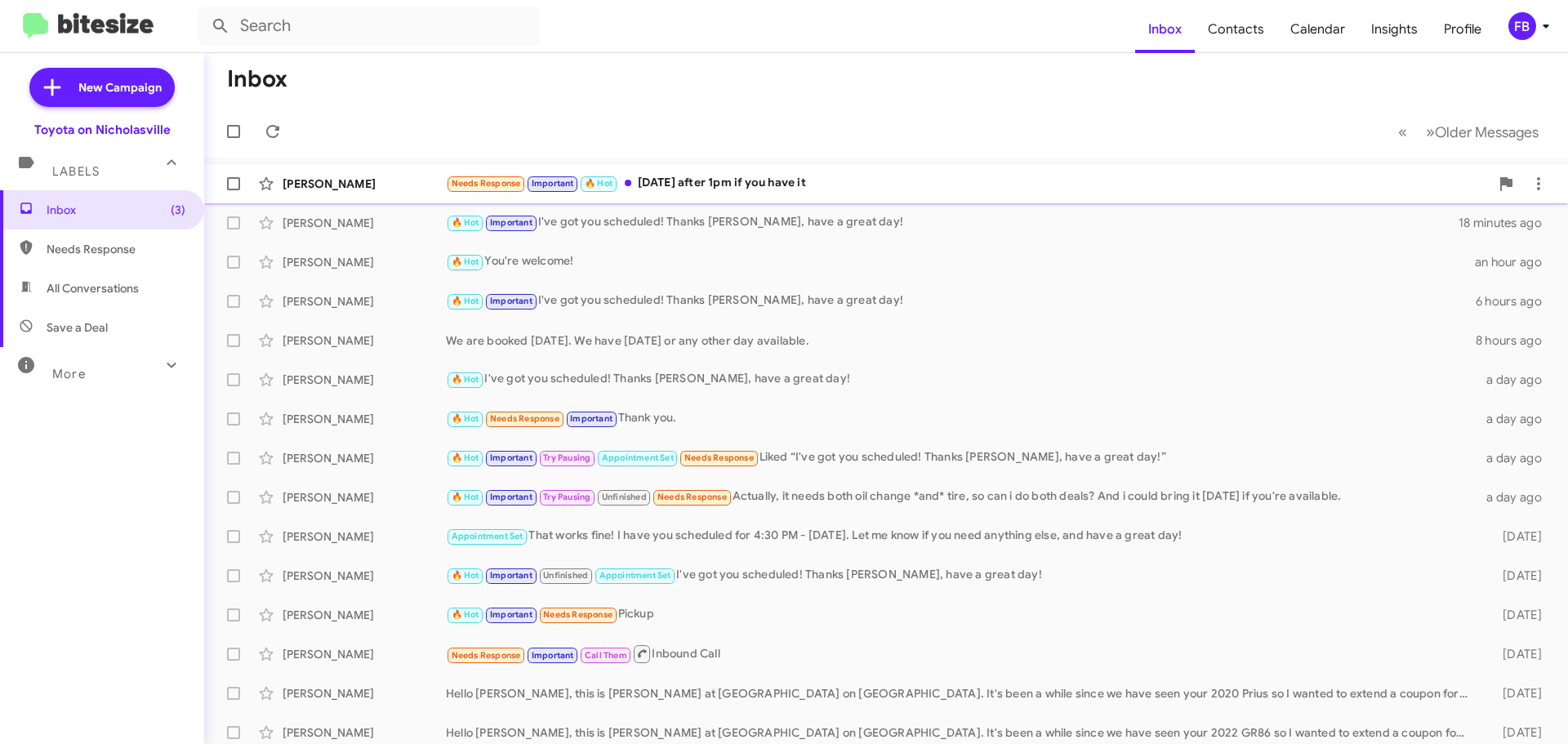
click at [750, 182] on div "Needs Response Important 🔥 Hot [DATE] after 1pm if you have it" at bounding box center [967, 184] width 1043 height 19
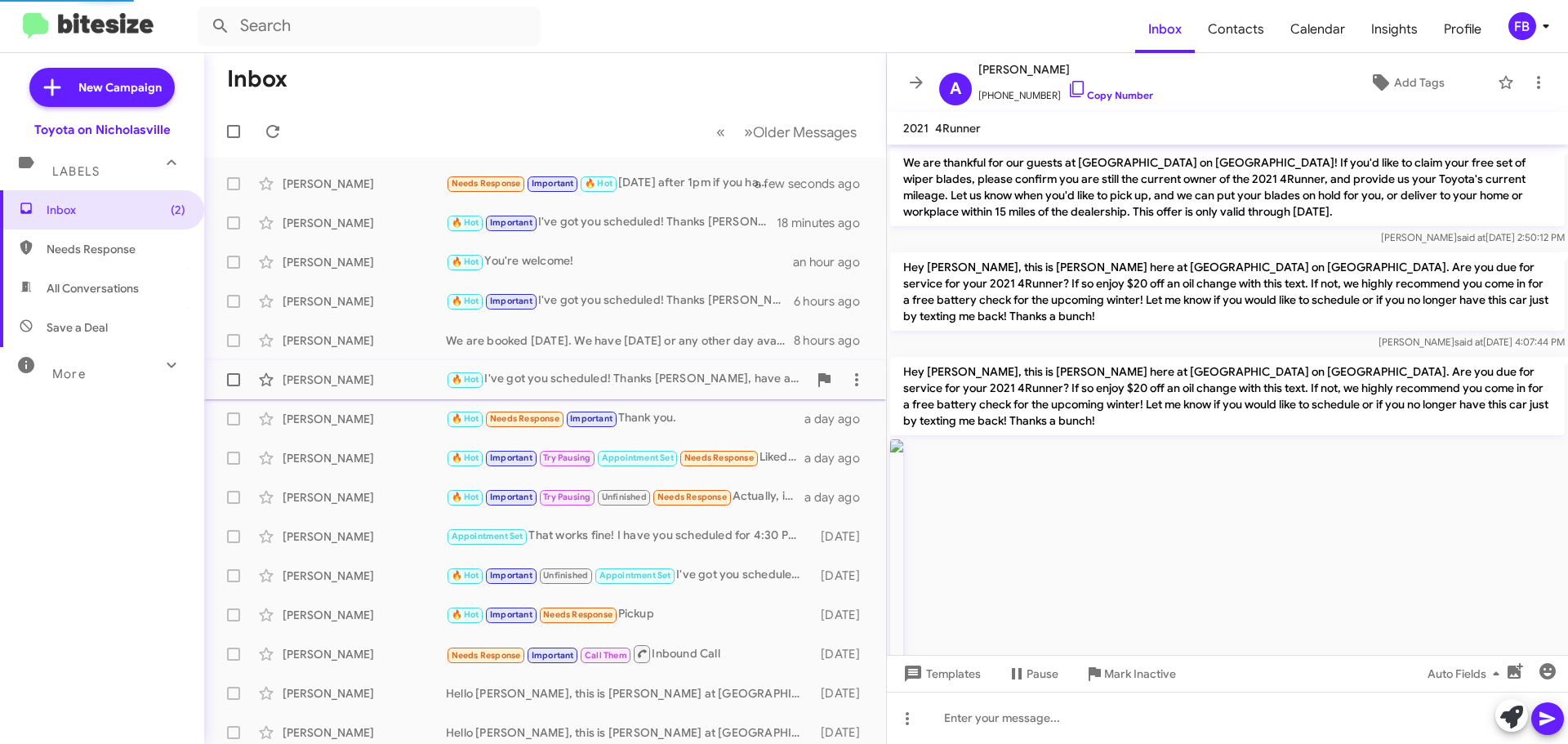
scroll to position [1771, 0]
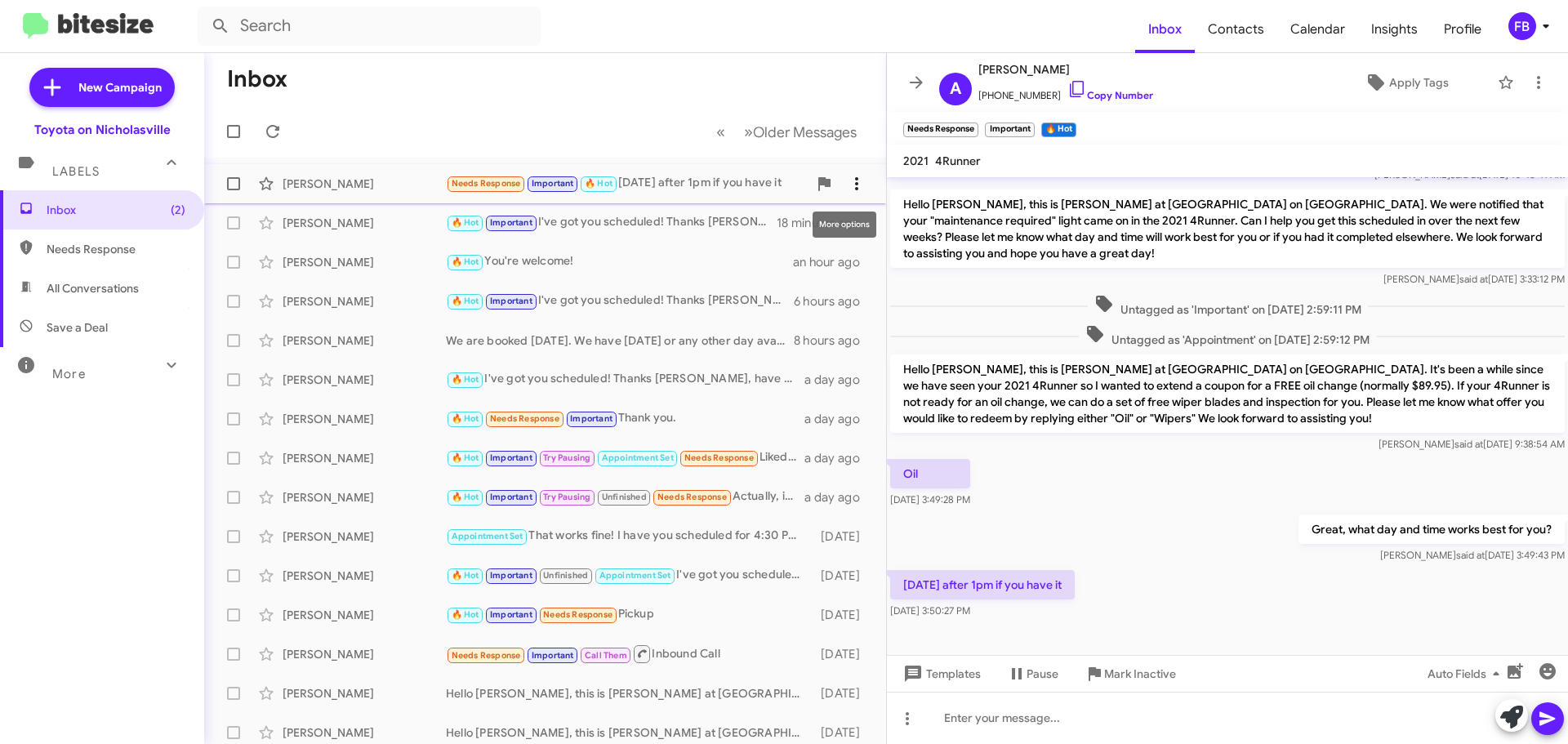
click at [848, 181] on icon at bounding box center [856, 184] width 20 height 20
click at [763, 226] on span "Mark as unread" at bounding box center [721, 226] width 83 height 39
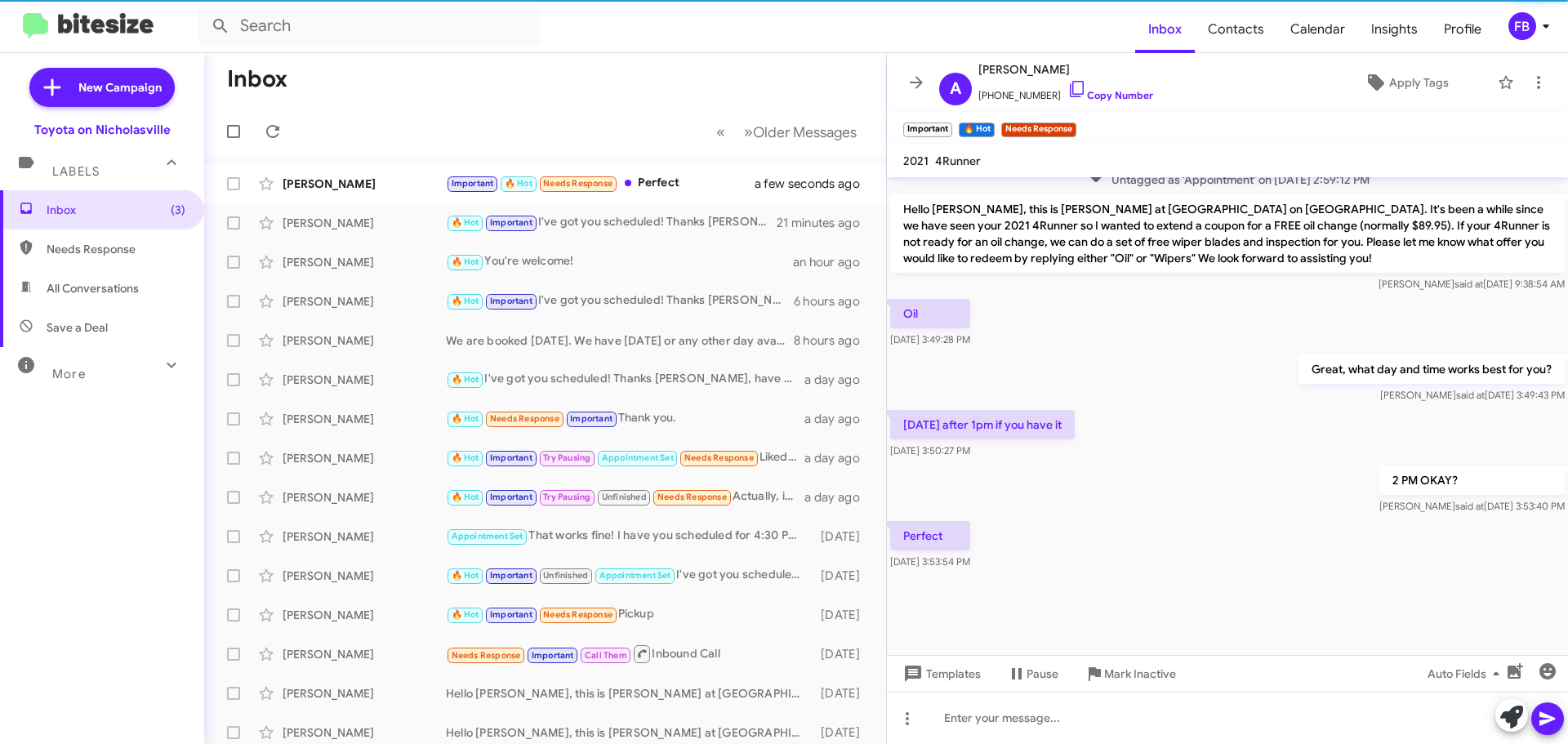
scroll to position [1705, 0]
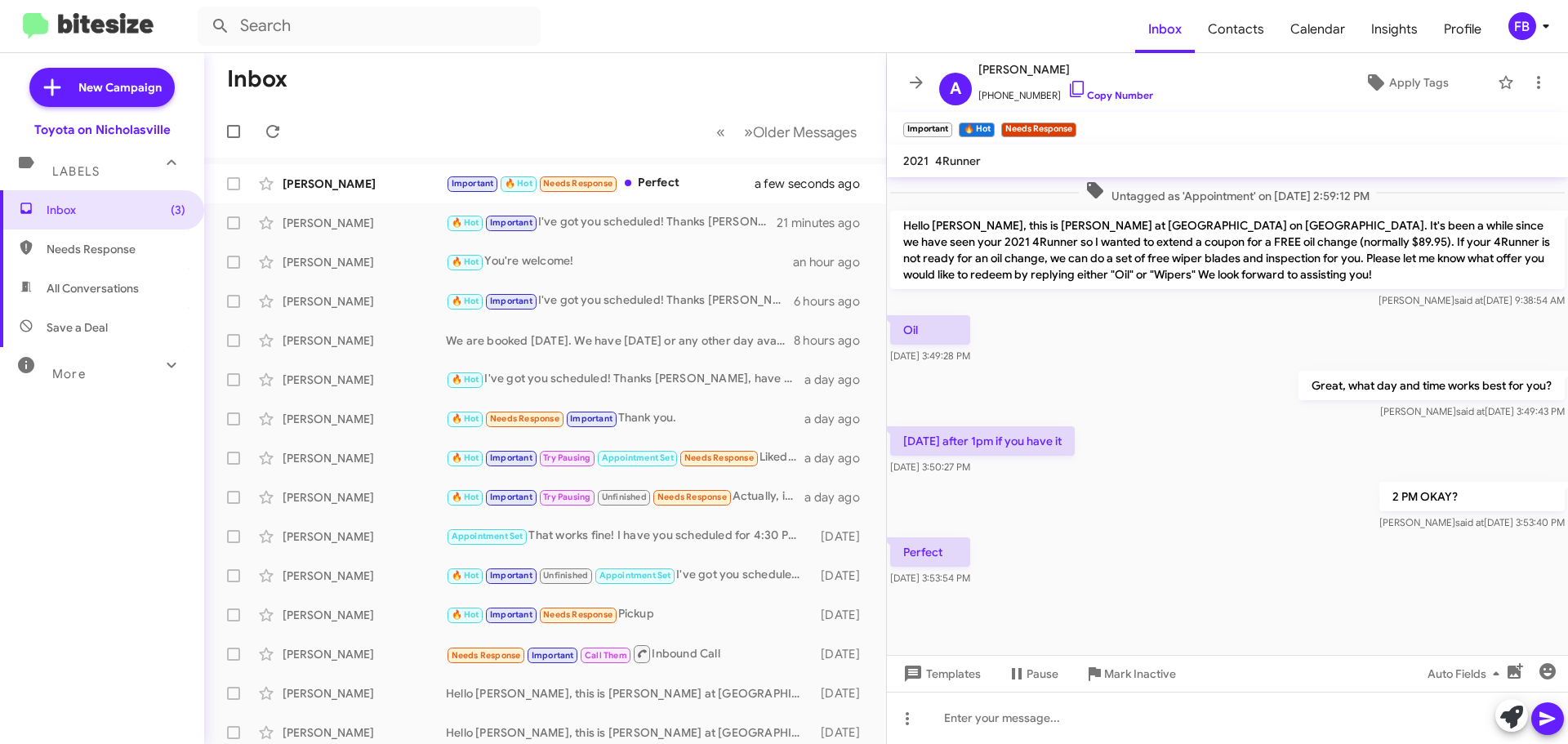
click at [64, 284] on span "All Conversations" at bounding box center [92, 288] width 92 height 16
type input "in:all-conversations"
